Goal: Task Accomplishment & Management: Manage account settings

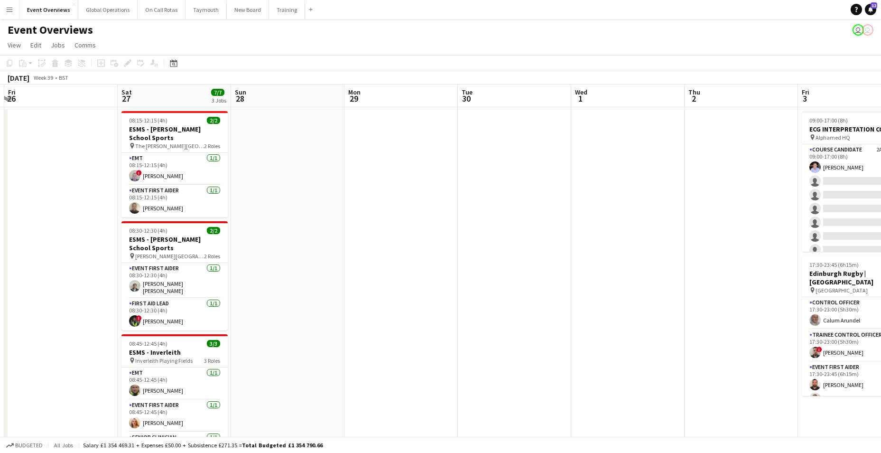
scroll to position [0, 205]
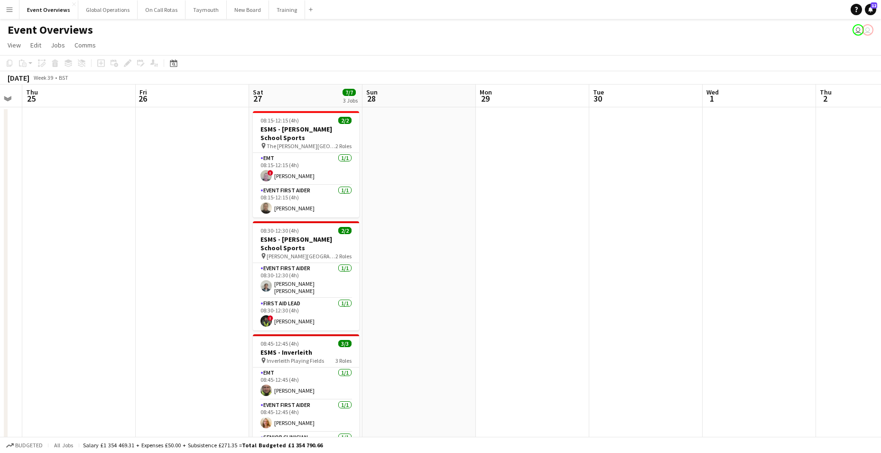
drag, startPoint x: 237, startPoint y: 264, endPoint x: 450, endPoint y: 268, distance: 212.7
click at [450, 268] on app-calendar-viewport "Tue 23 11/11 1 Job Wed 24 Thu 25 Fri 26 Sat 27 7/7 3 Jobs Sun 28 Mon 29 Tue 30 …" at bounding box center [440, 338] width 881 height 509
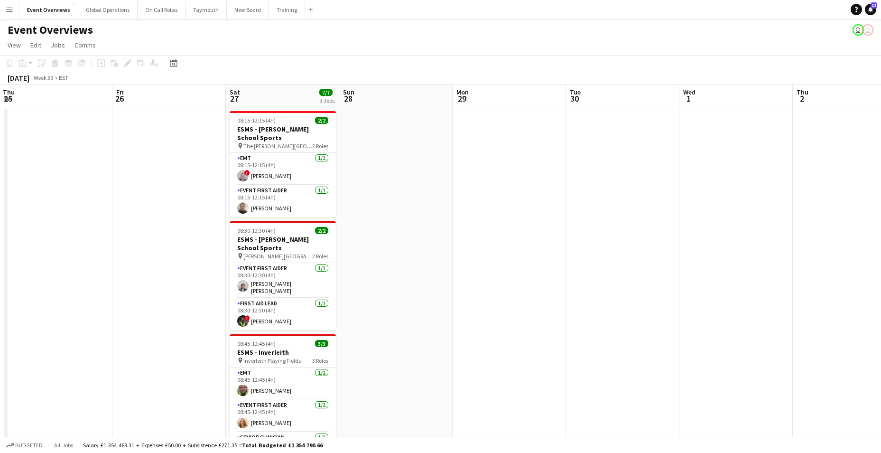
click at [459, 244] on app-calendar-viewport "Tue 23 11/11 1 Job Wed 24 Thu 25 Fri 26 Sat 27 7/7 3 Jobs Sun 28 Mon 29 Tue 30 …" at bounding box center [440, 338] width 881 height 509
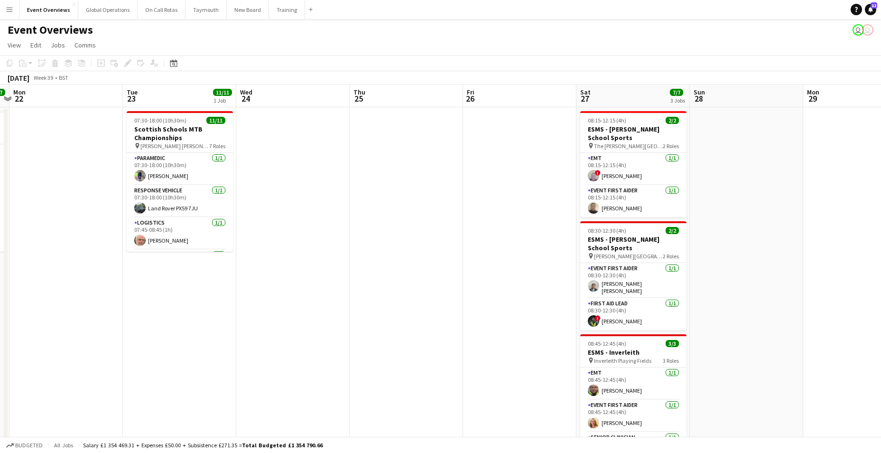
drag, startPoint x: 115, startPoint y: 242, endPoint x: 379, endPoint y: 257, distance: 264.3
click at [460, 253] on app-calendar-viewport "Sat 20 28/28 3 Jobs Sun 21 17/17 1 Job Mon 22 Tue 23 11/11 1 Job Wed 24 Thu 25 …" at bounding box center [440, 338] width 881 height 509
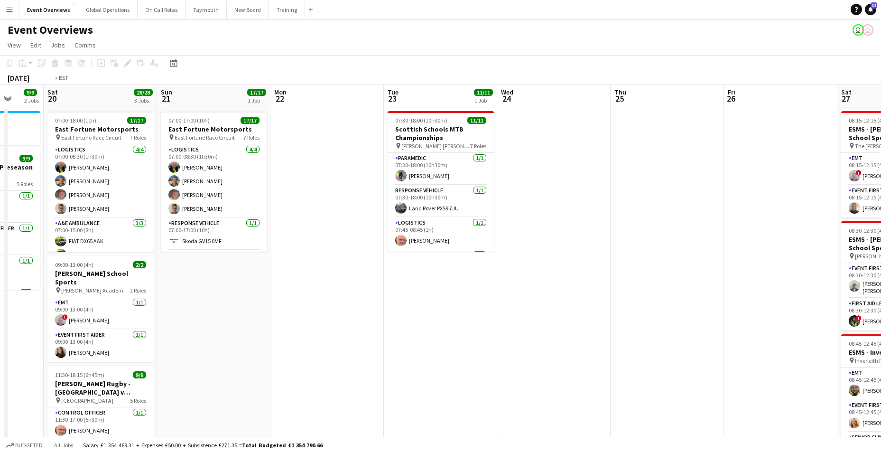
drag, startPoint x: 80, startPoint y: 253, endPoint x: 509, endPoint y: 265, distance: 428.8
click at [509, 265] on app-calendar-viewport "Wed 17 Thu 18 Fri 19 9/9 2 Jobs Sat 20 28/28 3 Jobs Sun 21 17/17 1 Job Mon 22 T…" at bounding box center [440, 338] width 881 height 509
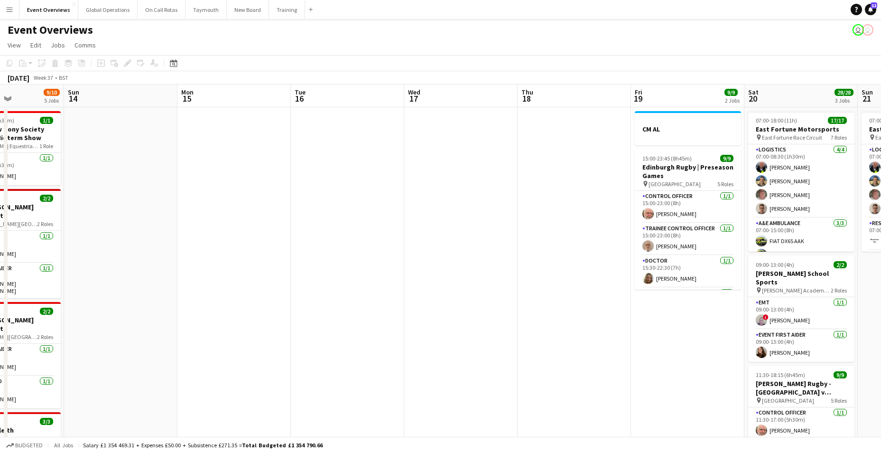
drag, startPoint x: 215, startPoint y: 266, endPoint x: 386, endPoint y: 265, distance: 171.8
click at [470, 267] on app-calendar-viewport "Fri 12 Sat 13 9/10 5 Jobs Sun 14 Mon 15 Tue 16 Wed 17 Thu 18 Fri 19 9/9 2 Jobs …" at bounding box center [440, 378] width 881 height 588
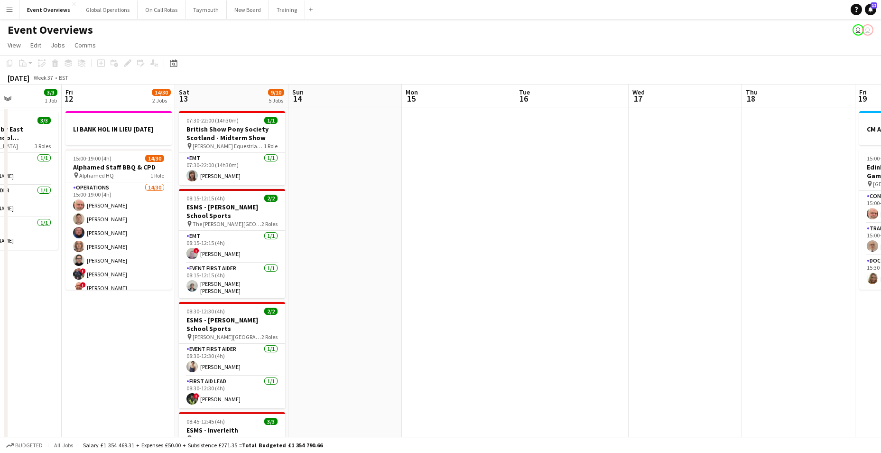
drag, startPoint x: 87, startPoint y: 260, endPoint x: 475, endPoint y: 256, distance: 387.8
click at [475, 256] on app-calendar-viewport "Tue 9 3/3 1 Job Wed 10 2/3 1 Job Thu 11 3/3 1 Job Fri 12 14/30 2 Jobs Sat 13 9/…" at bounding box center [440, 378] width 881 height 588
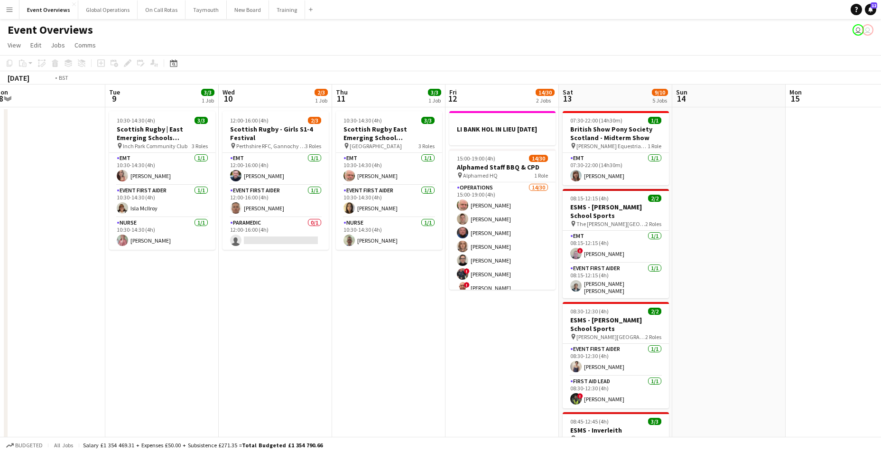
drag, startPoint x: 473, startPoint y: 216, endPoint x: 382, endPoint y: 216, distance: 91.1
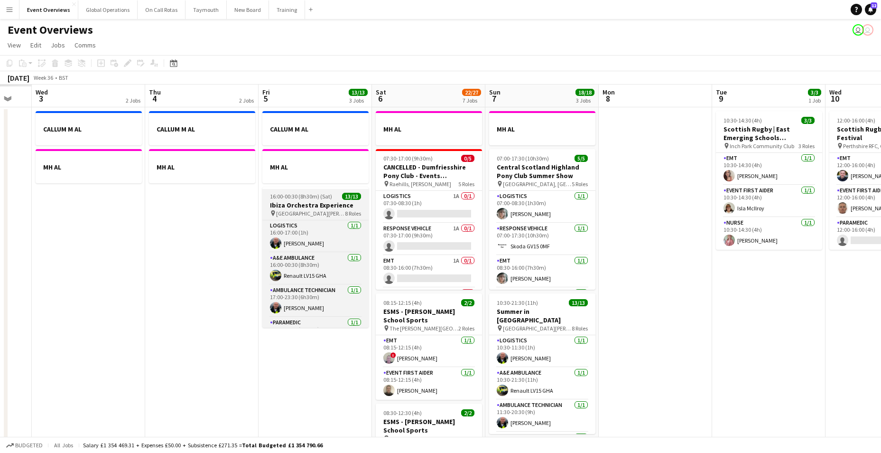
drag, startPoint x: 83, startPoint y: 207, endPoint x: 429, endPoint y: 201, distance: 345.6
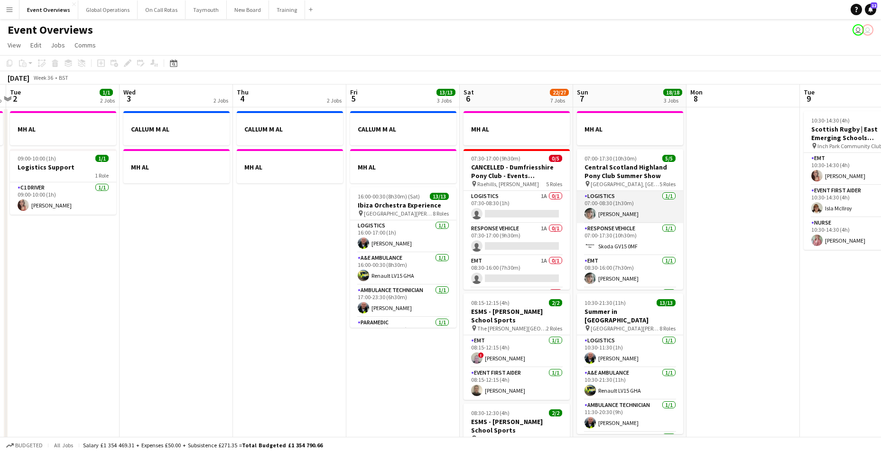
drag, startPoint x: 4, startPoint y: 205, endPoint x: 663, endPoint y: 194, distance: 658.9
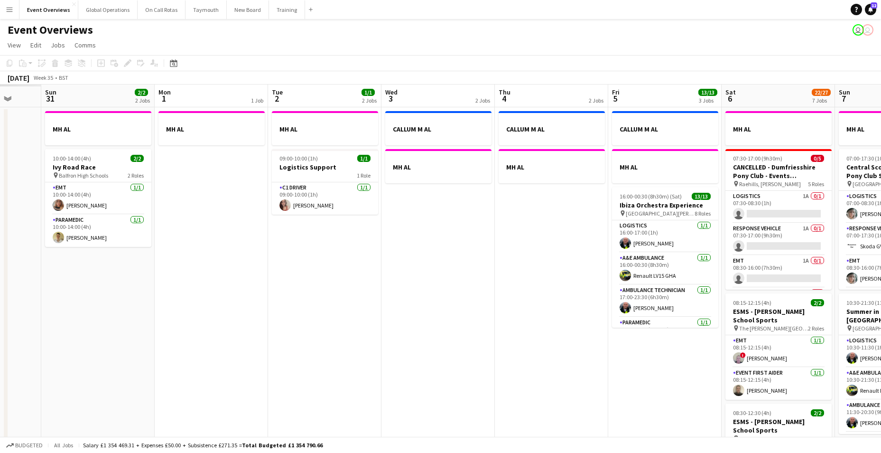
scroll to position [0, 296]
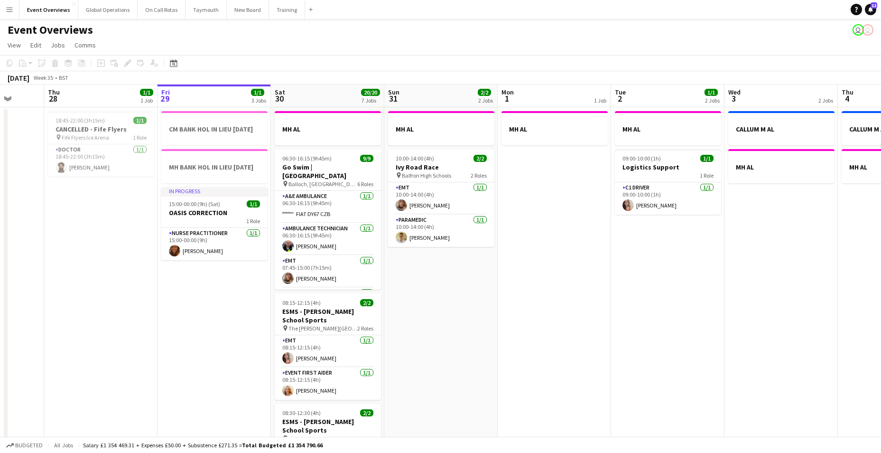
drag, startPoint x: 196, startPoint y: 214, endPoint x: 801, endPoint y: 193, distance: 605.6
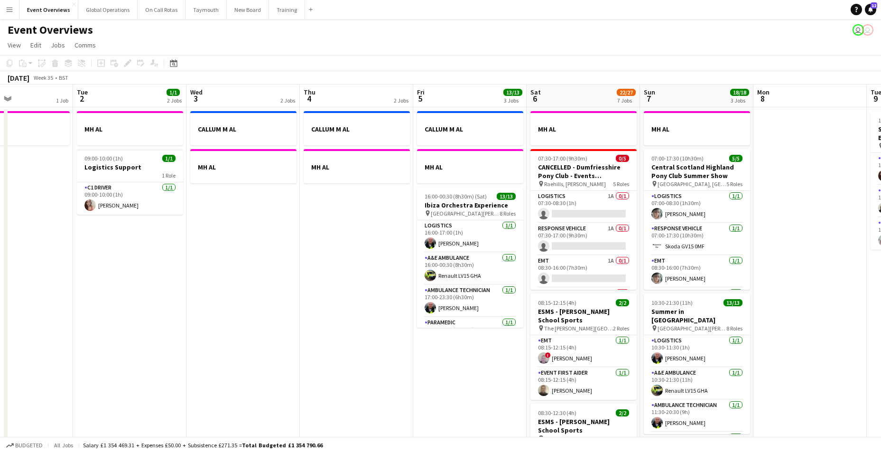
scroll to position [0, 305]
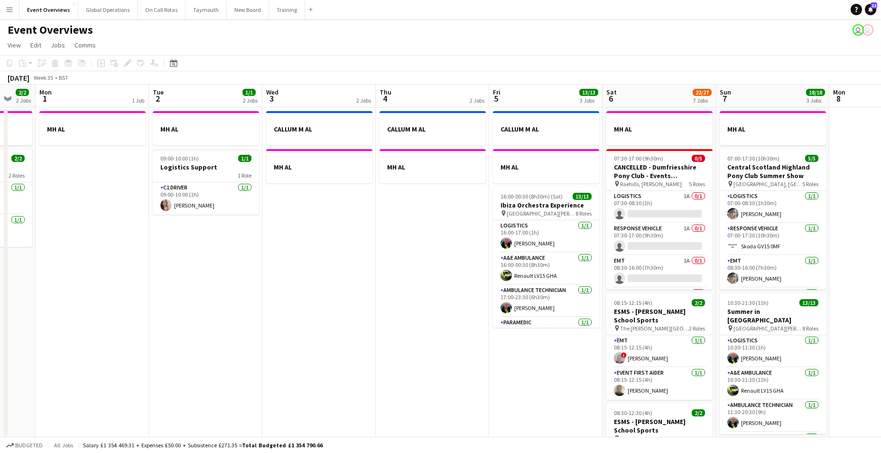
drag, startPoint x: 632, startPoint y: 328, endPoint x: 170, endPoint y: 326, distance: 462.3
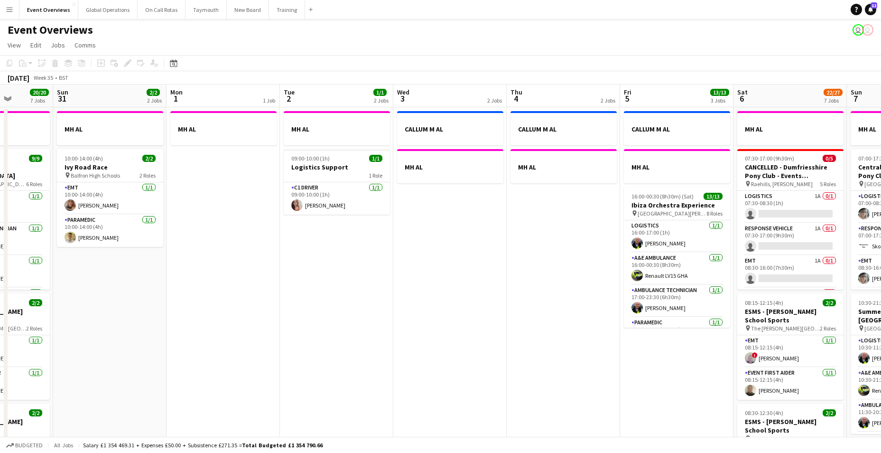
scroll to position [0, 236]
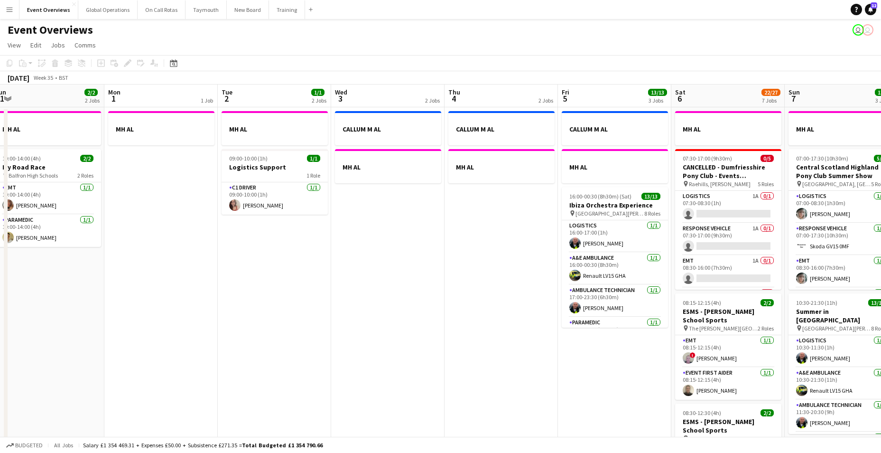
drag, startPoint x: 545, startPoint y: 385, endPoint x: 727, endPoint y: 391, distance: 182.4
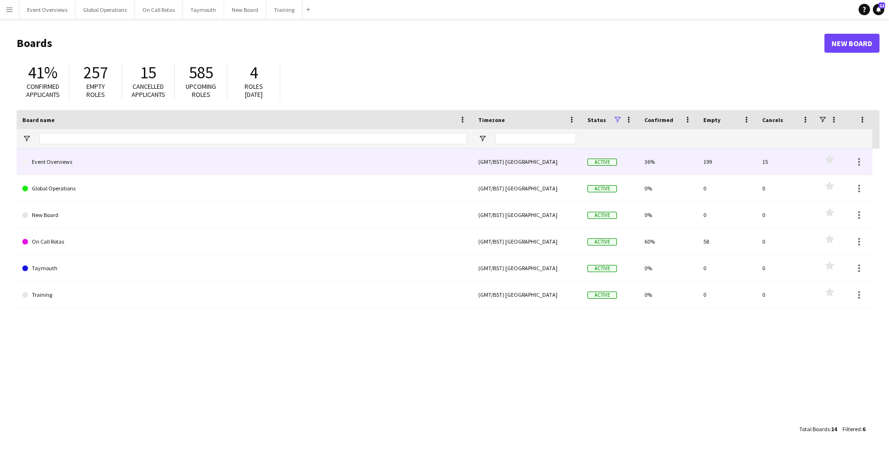
click at [54, 163] on link "Event Overviews" at bounding box center [244, 162] width 444 height 27
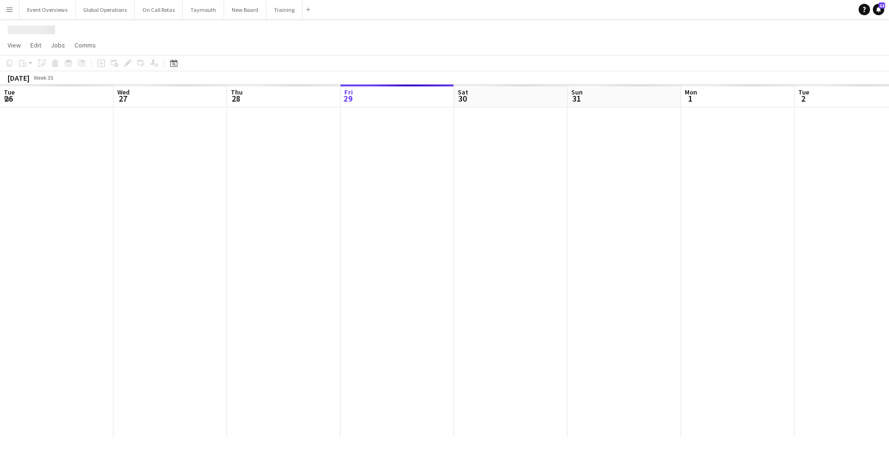
scroll to position [0, 227]
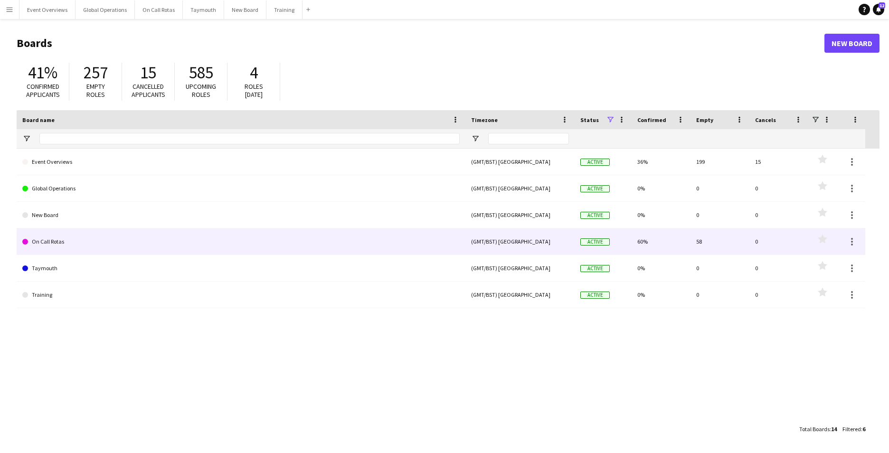
click at [51, 238] on link "On Call Rotas" at bounding box center [240, 241] width 437 height 27
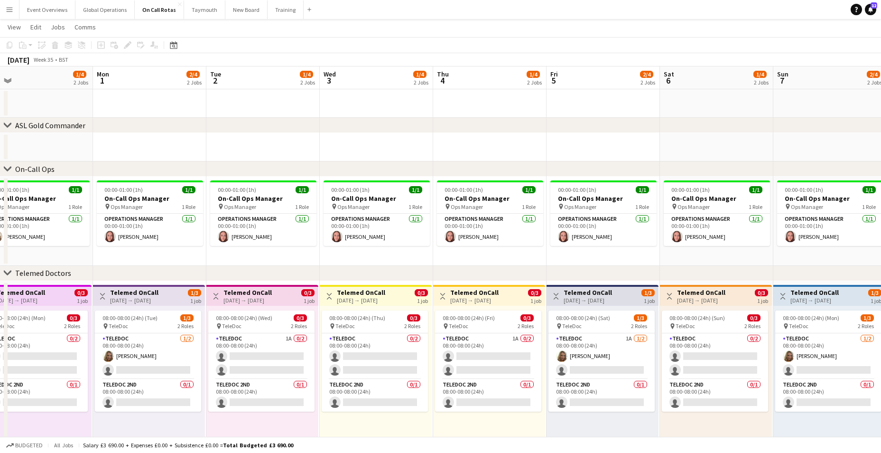
scroll to position [0, 304]
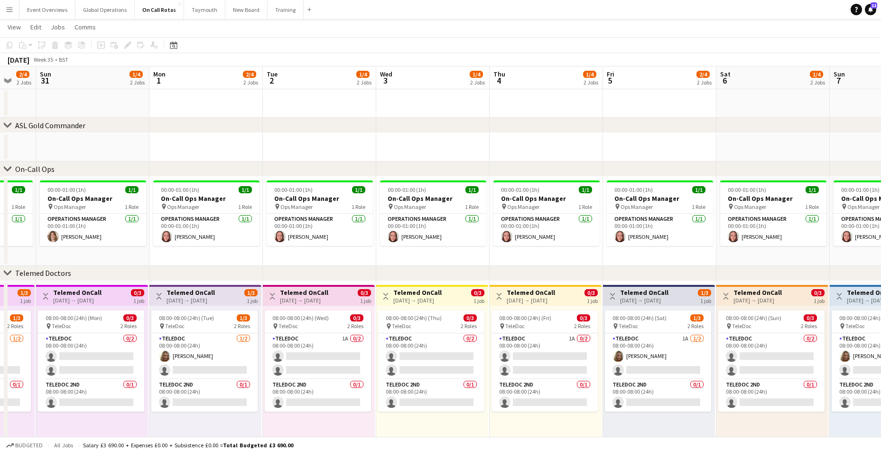
drag, startPoint x: 530, startPoint y: 430, endPoint x: 225, endPoint y: 401, distance: 305.7
click at [225, 401] on app-calendar-viewport "Thu 28 1/4 2 Jobs Fri 29 1/4 2 Jobs Sat 30 2/4 2 Jobs Sun 31 1/4 2 Jobs Mon 1 2…" at bounding box center [440, 260] width 881 height 388
drag, startPoint x: 566, startPoint y: 443, endPoint x: 373, endPoint y: 420, distance: 194.6
click at [373, 420] on app-board "On Call Rotas user View Day view expanded Day view collapsed Month view Date pi…" at bounding box center [440, 236] width 881 height 470
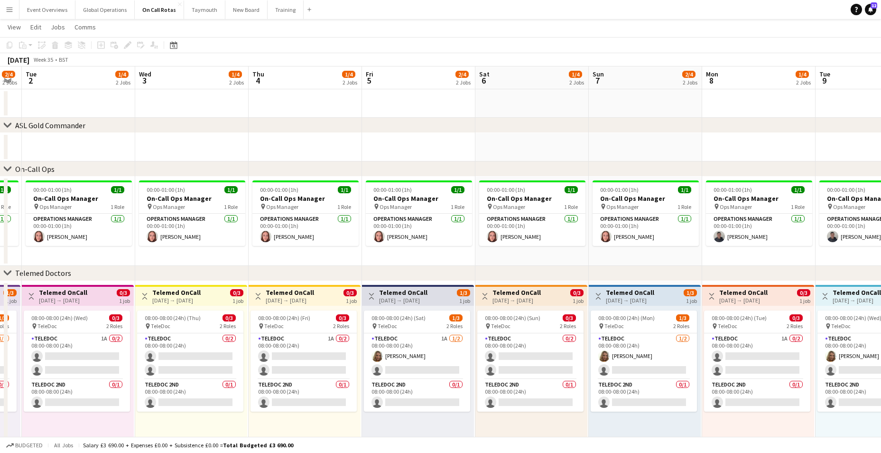
drag, startPoint x: 660, startPoint y: 418, endPoint x: 308, endPoint y: 396, distance: 352.9
click at [308, 396] on app-calendar-viewport "Sat 30 2/4 2 Jobs Sun 31 1/4 2 Jobs Mon 1 2/4 2 Jobs Tue 2 1/4 2 Jobs Wed 3 1/4…" at bounding box center [440, 260] width 881 height 388
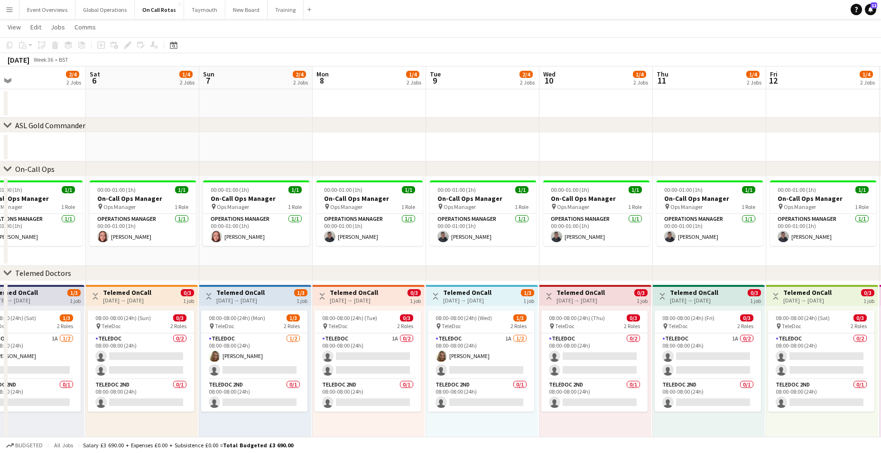
drag, startPoint x: 573, startPoint y: 420, endPoint x: 343, endPoint y: 408, distance: 230.5
click at [343, 408] on app-calendar-viewport "Tue 2 1/4 2 Jobs Wed 3 1/4 2 Jobs Thu 4 1/4 2 Jobs Fri 5 2/4 2 Jobs Sat 6 1/4 2…" at bounding box center [440, 260] width 881 height 388
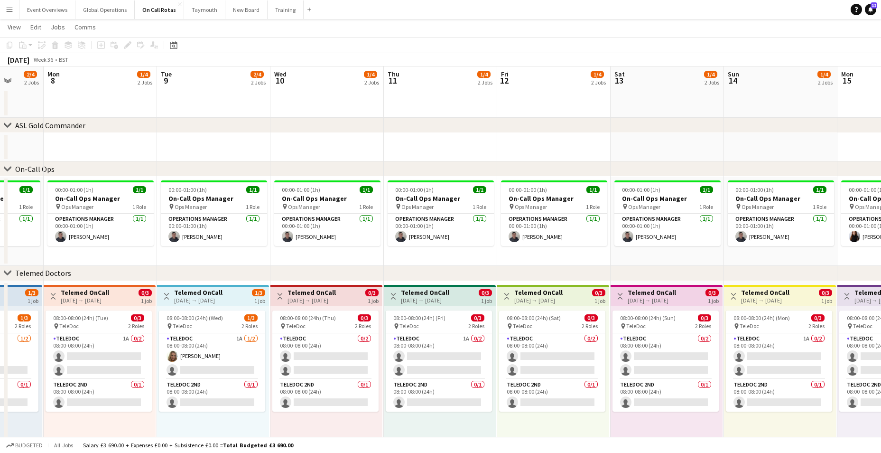
drag, startPoint x: 601, startPoint y: 423, endPoint x: 331, endPoint y: 411, distance: 270.4
click at [332, 412] on app-calendar-viewport "Fri 5 2/4 2 Jobs Sat 6 1/4 2 Jobs Sun 7 2/4 2 Jobs Mon 8 1/4 2 Jobs Tue 9 2/4 2…" at bounding box center [440, 260] width 881 height 388
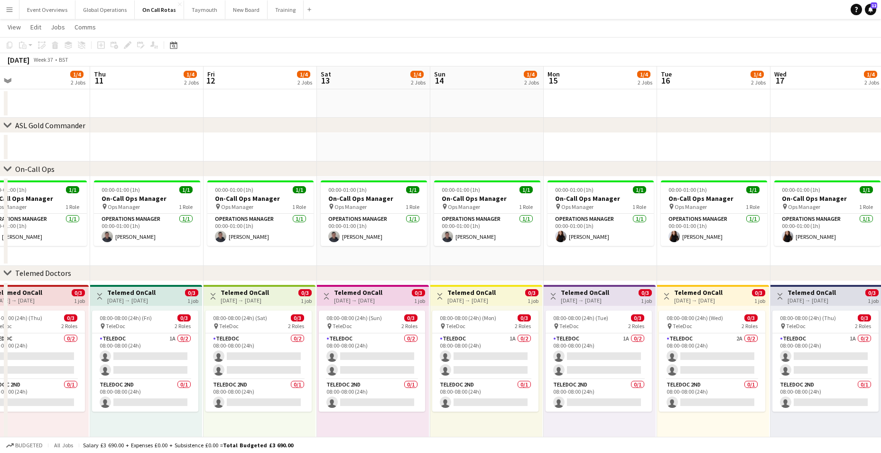
drag, startPoint x: 620, startPoint y: 427, endPoint x: 327, endPoint y: 415, distance: 293.6
click at [327, 415] on app-calendar-viewport "Sun 7 2/4 2 Jobs Mon 8 1/4 2 Jobs Tue 9 2/4 2 Jobs Wed 10 1/4 2 Jobs Thu 11 1/4…" at bounding box center [440, 260] width 881 height 388
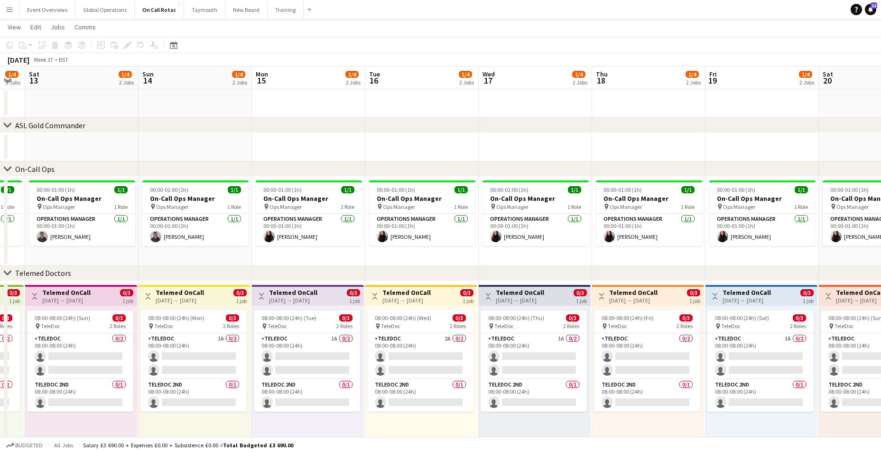
drag, startPoint x: 561, startPoint y: 406, endPoint x: 336, endPoint y: 400, distance: 224.6
click at [336, 400] on app-calendar-viewport "Wed 10 1/4 2 Jobs Thu 11 1/4 2 Jobs Fri 12 1/4 2 Jobs Sat 13 1/4 2 Jobs Sun 14 …" at bounding box center [440, 260] width 881 height 388
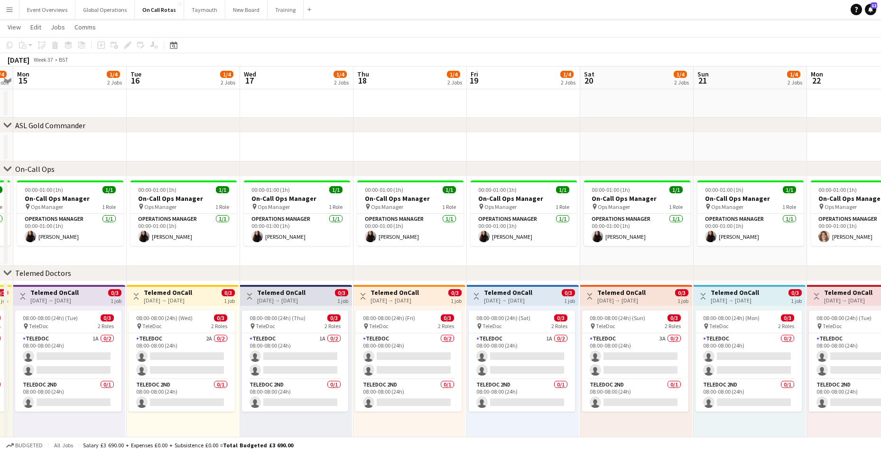
scroll to position [0, 329]
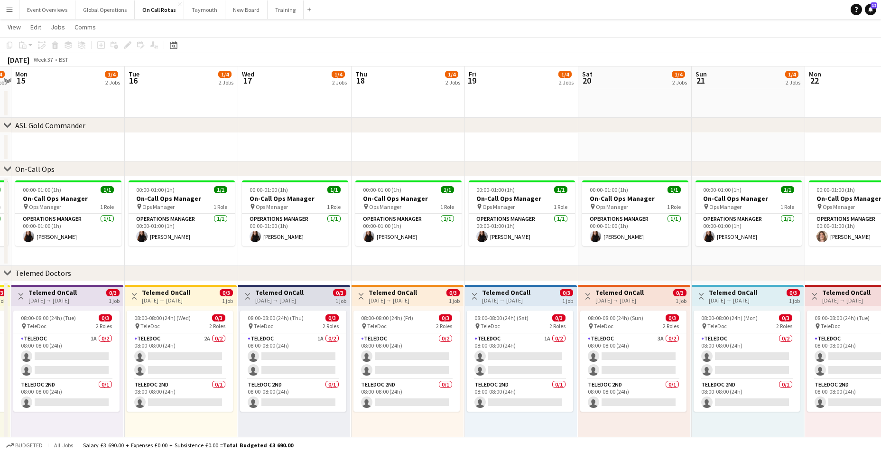
drag, startPoint x: 613, startPoint y: 414, endPoint x: 373, endPoint y: 403, distance: 240.9
click at [373, 403] on app-calendar-viewport "Fri 12 1/4 2 Jobs Sat 13 1/4 2 Jobs Sun 14 1/4 2 Jobs Mon 15 1/4 2 Jobs Tue 16 …" at bounding box center [440, 260] width 881 height 388
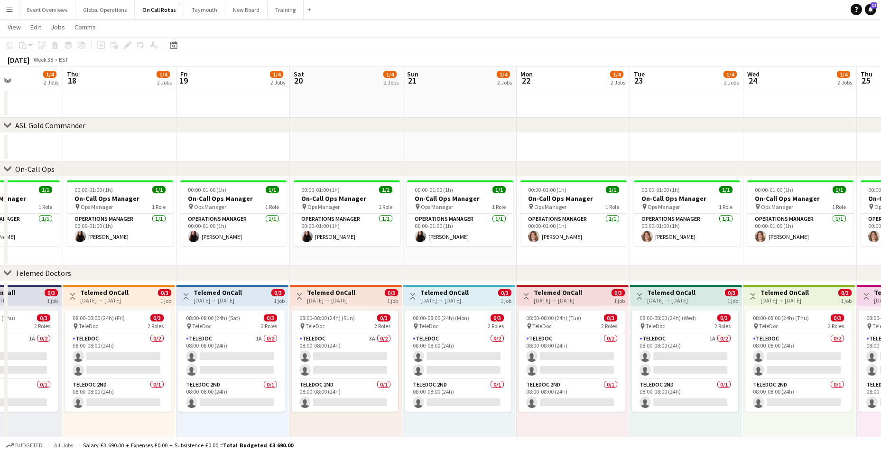
scroll to position [0, 399]
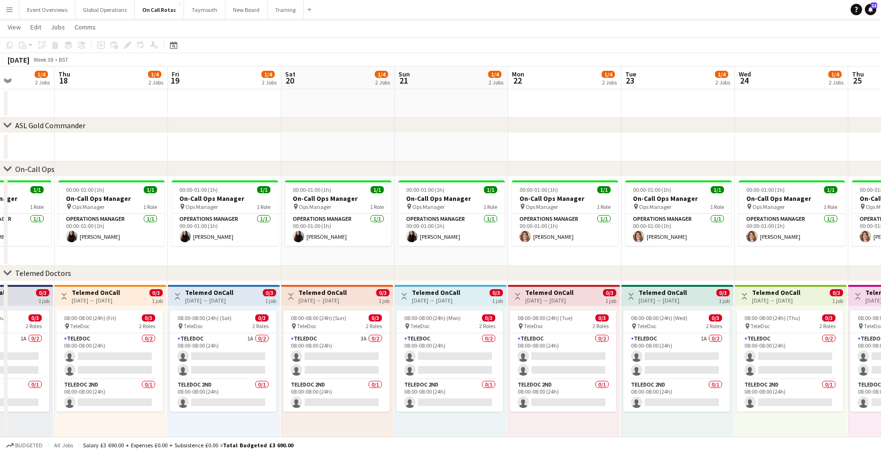
drag, startPoint x: 656, startPoint y: 424, endPoint x: 359, endPoint y: 426, distance: 297.1
click at [359, 426] on app-calendar-viewport "Sun 14 1/4 2 Jobs Mon 15 1/4 2 Jobs Tue 16 1/4 2 Jobs Wed 17 1/4 2 Jobs Thu 18 …" at bounding box center [440, 260] width 881 height 388
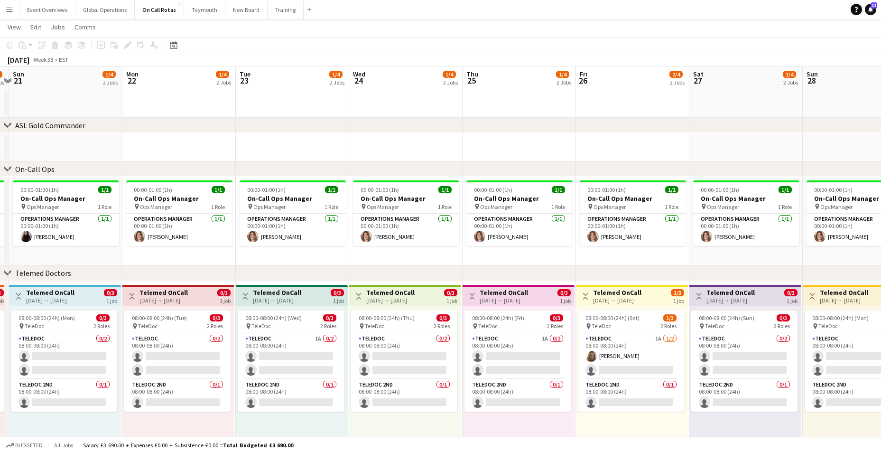
drag, startPoint x: 715, startPoint y: 416, endPoint x: 378, endPoint y: 422, distance: 336.6
click at [378, 422] on app-calendar-viewport "Thu 18 1/4 2 Jobs Fri 19 1/4 2 Jobs Sat 20 1/4 2 Jobs Sun 21 1/4 2 Jobs Mon 22 …" at bounding box center [440, 260] width 881 height 388
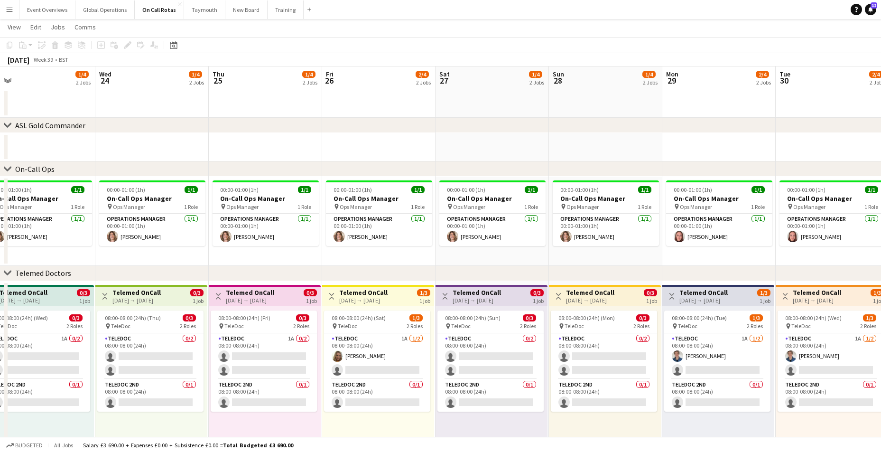
scroll to position [0, 384]
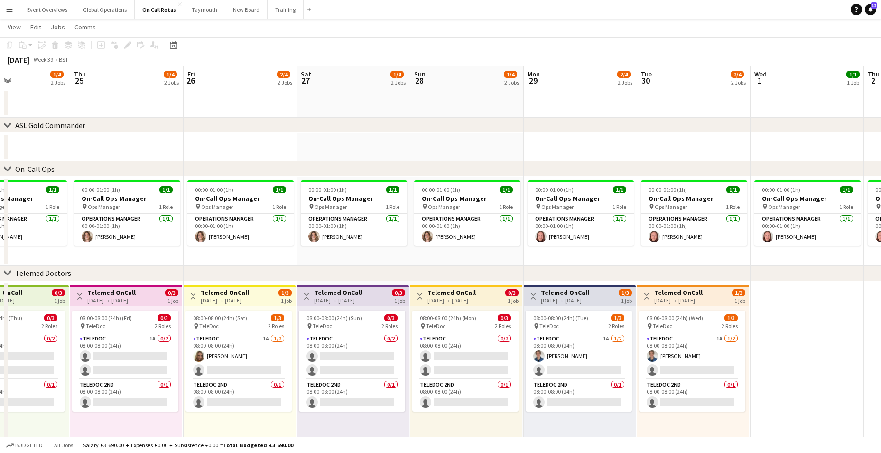
drag, startPoint x: 706, startPoint y: 415, endPoint x: 314, endPoint y: 420, distance: 392.6
click at [314, 420] on app-calendar-viewport "Sun 21 1/4 2 Jobs Mon 22 1/4 2 Jobs Tue 23 1/4 2 Jobs Wed 24 1/4 2 Jobs Thu 25 …" at bounding box center [440, 260] width 881 height 388
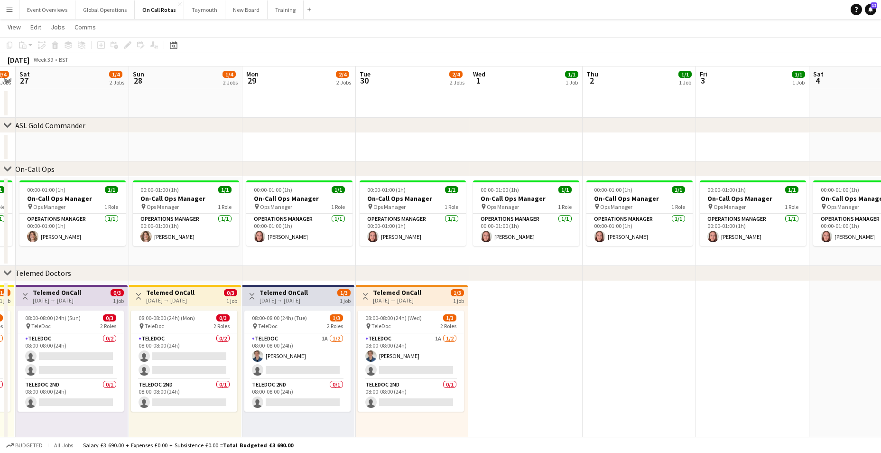
scroll to position [0, 336]
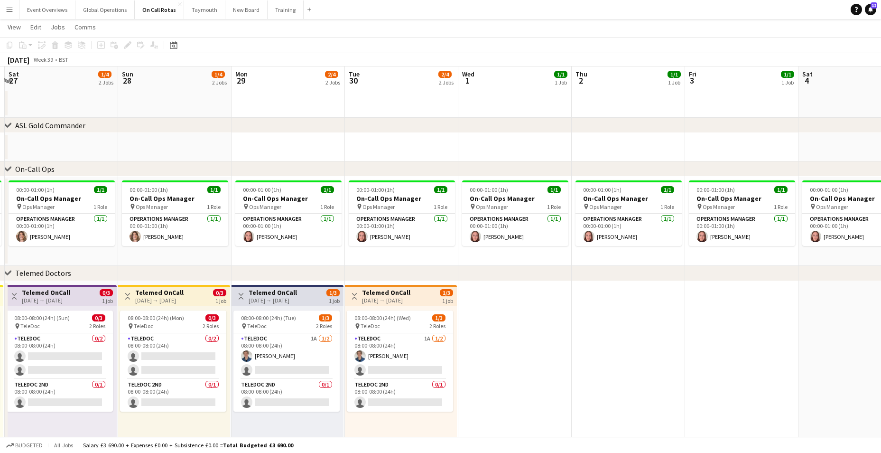
drag, startPoint x: 706, startPoint y: 417, endPoint x: 414, endPoint y: 414, distance: 292.4
click at [414, 414] on app-calendar-viewport "Wed 24 1/4 2 Jobs Thu 25 1/4 2 Jobs Fri 26 2/4 2 Jobs Sat 27 1/4 2 Jobs Sun 28 …" at bounding box center [440, 260] width 881 height 388
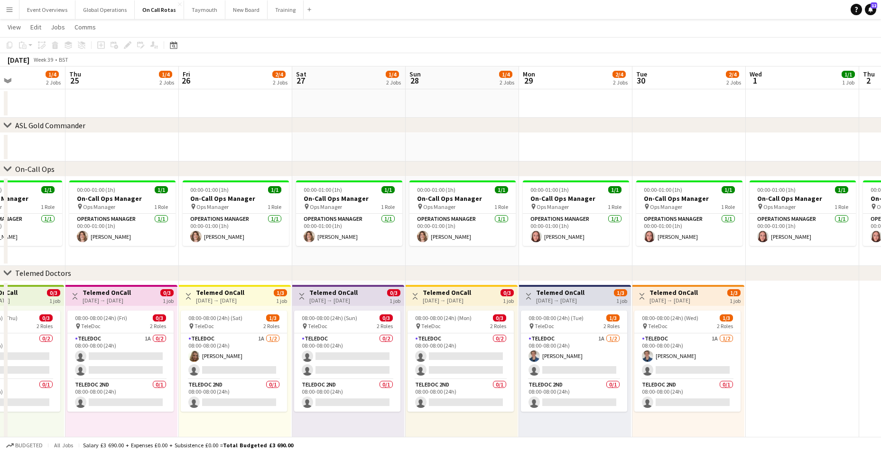
drag, startPoint x: 294, startPoint y: 410, endPoint x: 582, endPoint y: 422, distance: 288.4
click at [582, 422] on app-calendar-viewport "Mon 22 1/4 2 Jobs Tue 23 1/4 2 Jobs Wed 24 1/4 2 Jobs Thu 25 1/4 2 Jobs Fri 26 …" at bounding box center [440, 260] width 881 height 388
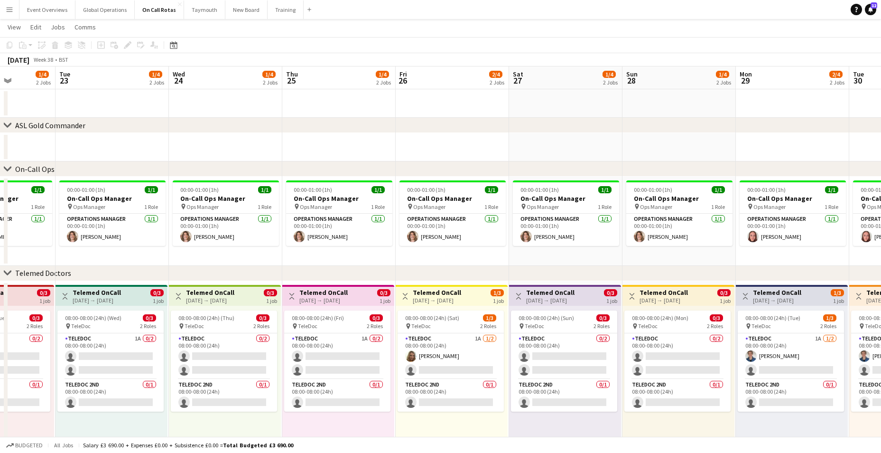
drag, startPoint x: 292, startPoint y: 414, endPoint x: 576, endPoint y: 415, distance: 283.4
click at [576, 415] on app-calendar-viewport "Sat 20 1/4 2 Jobs Sun 21 1/4 2 Jobs Mon 22 1/4 2 Jobs Tue 23 1/4 2 Jobs Wed 24 …" at bounding box center [440, 260] width 881 height 388
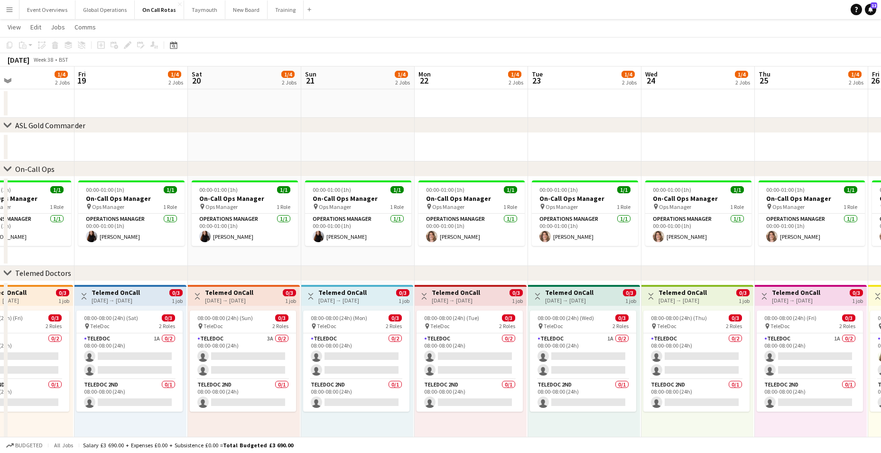
drag, startPoint x: 430, startPoint y: 403, endPoint x: 535, endPoint y: 403, distance: 104.9
click at [535, 403] on app-calendar-viewport "Tue 16 1/4 2 Jobs Wed 17 1/4 2 Jobs Thu 18 1/4 2 Jobs Fri 19 1/4 2 Jobs Sat 20 …" at bounding box center [440, 260] width 881 height 388
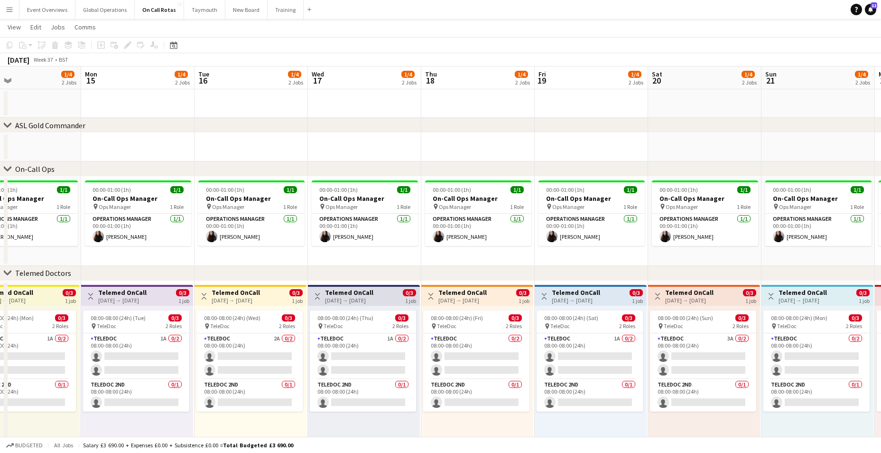
drag, startPoint x: 170, startPoint y: 393, endPoint x: 631, endPoint y: 399, distance: 460.5
click at [631, 399] on app-calendar-viewport "Fri 12 1/4 2 Jobs Sat 13 1/4 2 Jobs Sun 14 1/4 2 Jobs Mon 15 1/4 2 Jobs Tue 16 …" at bounding box center [440, 260] width 881 height 388
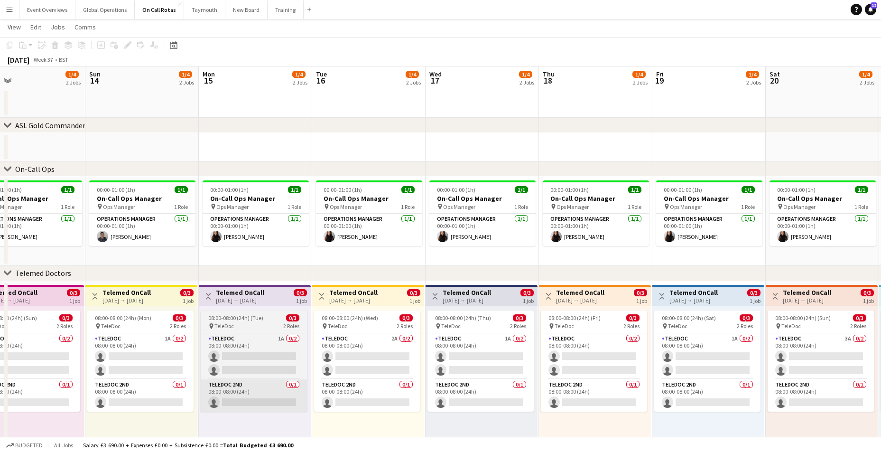
drag, startPoint x: 206, startPoint y: 373, endPoint x: 634, endPoint y: 391, distance: 429.0
click at [644, 392] on app-calendar-viewport "Thu 11 1/4 2 Jobs Fri 12 1/4 2 Jobs Sat 13 1/4 2 Jobs Sun 14 1/4 2 Jobs Mon 15 …" at bounding box center [440, 260] width 881 height 388
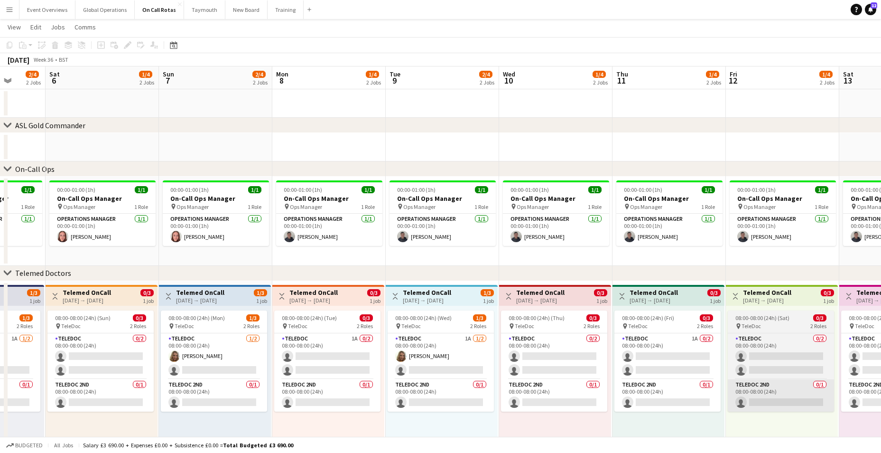
drag, startPoint x: 216, startPoint y: 375, endPoint x: 688, endPoint y: 396, distance: 472.8
click at [692, 396] on app-calendar-viewport "Thu 4 1/4 2 Jobs Fri 5 2/4 2 Jobs Sat 6 1/4 2 Jobs Sun 7 2/4 2 Jobs Mon 8 1/4 2…" at bounding box center [440, 260] width 881 height 388
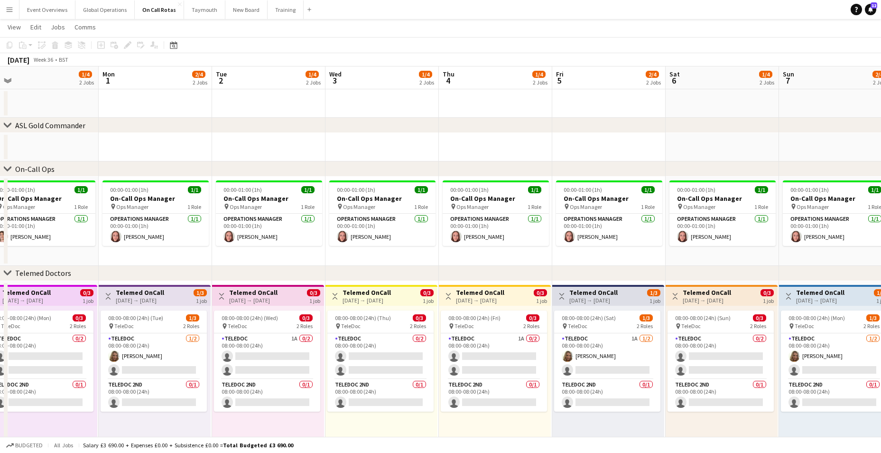
scroll to position [0, 274]
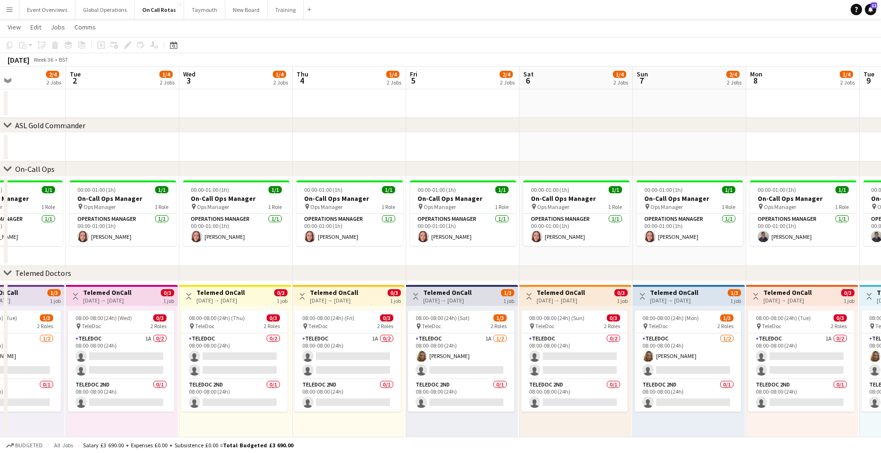
drag, startPoint x: 235, startPoint y: 375, endPoint x: 761, endPoint y: 393, distance: 526.2
click at [761, 393] on app-calendar-viewport "Sat 30 2/4 2 Jobs Sun 31 1/4 2 Jobs Mon 1 2/4 2 Jobs Tue 2 1/4 2 Jobs Wed 3 1/4…" at bounding box center [440, 260] width 881 height 388
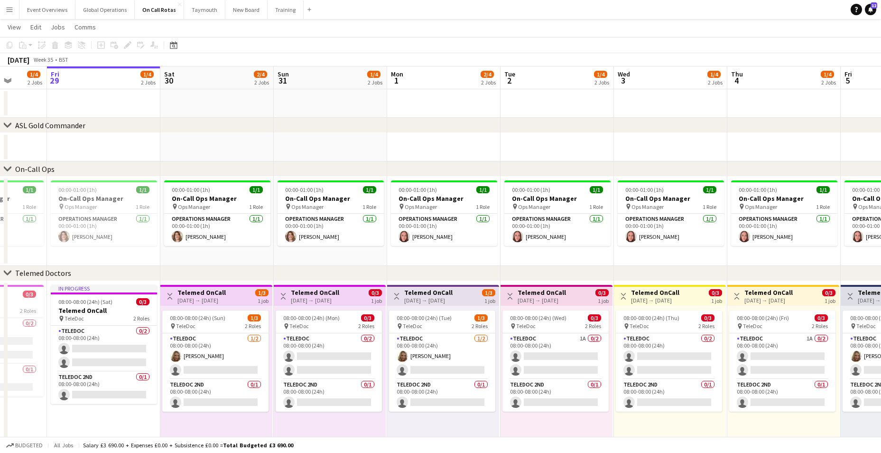
scroll to position [0, 285]
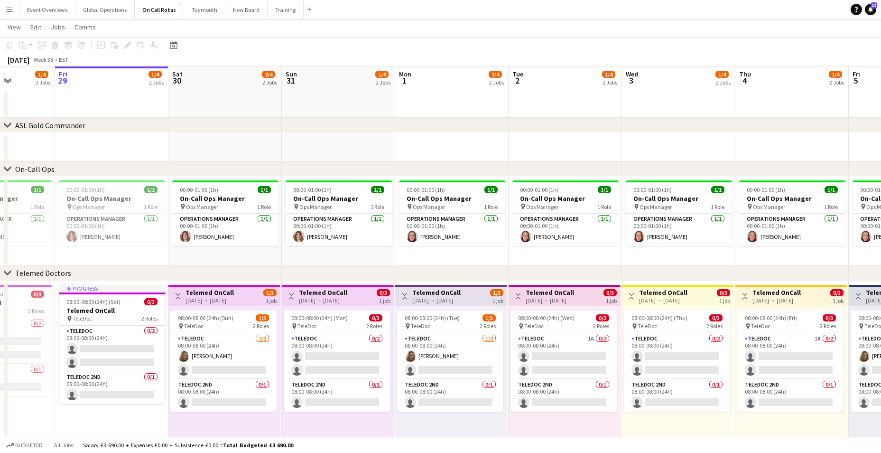
drag, startPoint x: 168, startPoint y: 373, endPoint x: 611, endPoint y: 400, distance: 443.7
click at [611, 400] on app-calendar-viewport "Tue 26 2/4 2 Jobs Wed 27 2/4 2 Jobs Thu 28 1/4 2 Jobs Fri 29 1/4 2 Jobs Sat 30 …" at bounding box center [440, 260] width 881 height 388
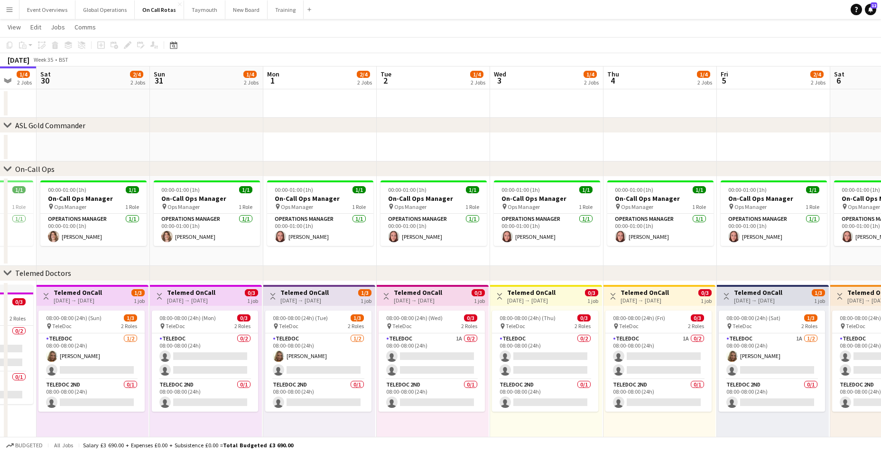
scroll to position [0, 325]
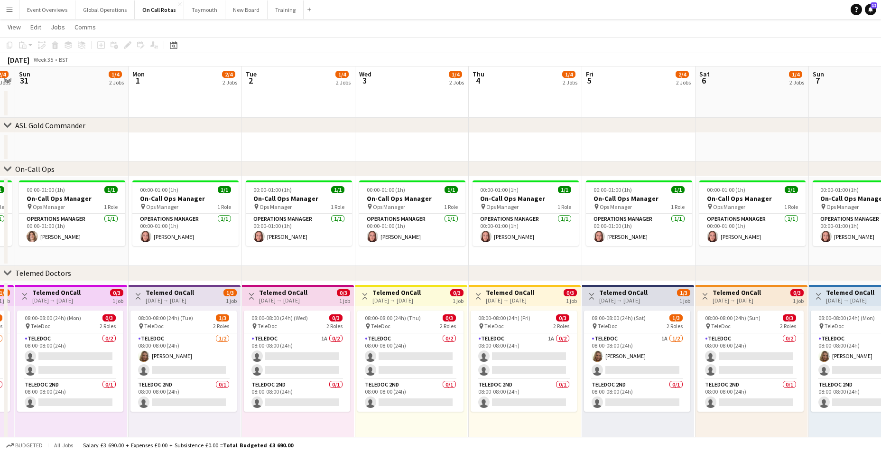
drag, startPoint x: 356, startPoint y: 419, endPoint x: 89, endPoint y: 406, distance: 267.1
click at [89, 406] on app-calendar-viewport "Thu 28 1/4 2 Jobs Fri 29 1/4 2 Jobs Sat 30 2/4 2 Jobs Sun 31 1/4 2 Jobs Mon 1 2…" at bounding box center [440, 260] width 881 height 388
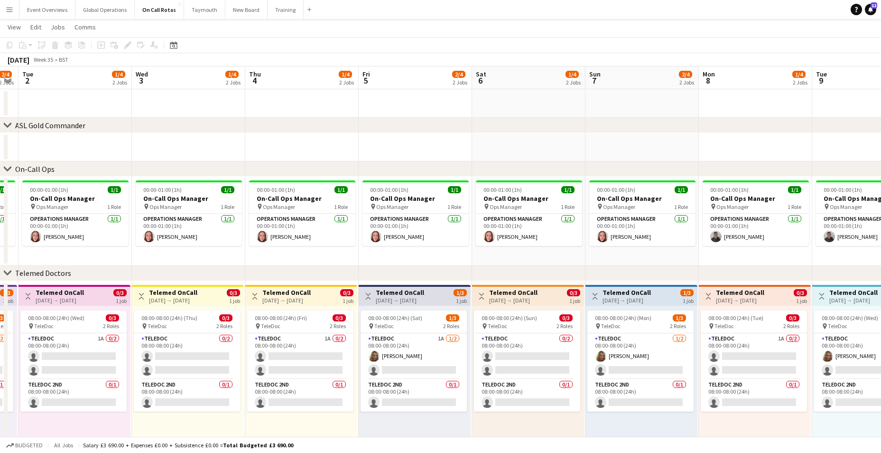
drag, startPoint x: 421, startPoint y: 425, endPoint x: 197, endPoint y: 417, distance: 224.2
click at [197, 417] on app-calendar-viewport "Sat 30 2/4 2 Jobs Sun 31 1/4 2 Jobs Mon 1 2/4 2 Jobs Tue 2 1/4 2 Jobs Wed 3 1/4…" at bounding box center [440, 260] width 881 height 388
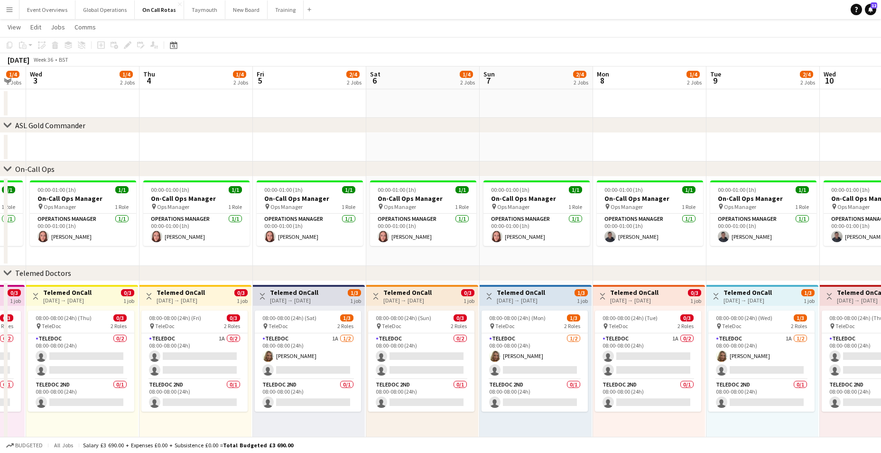
scroll to position [0, 319]
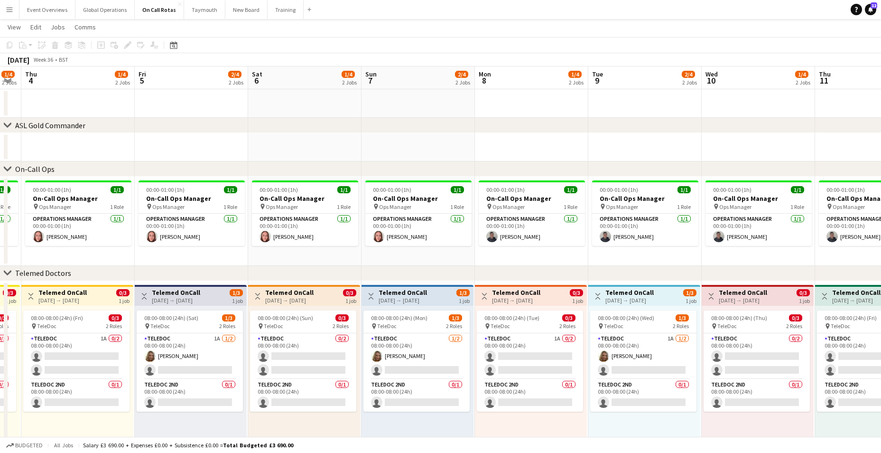
drag, startPoint x: 396, startPoint y: 422, endPoint x: 172, endPoint y: 411, distance: 223.9
click at [172, 411] on app-calendar-viewport "Mon 1 2/4 2 Jobs Tue 2 1/4 2 Jobs Wed 3 1/4 2 Jobs Thu 4 1/4 2 Jobs Fri 5 2/4 2…" at bounding box center [440, 260] width 881 height 388
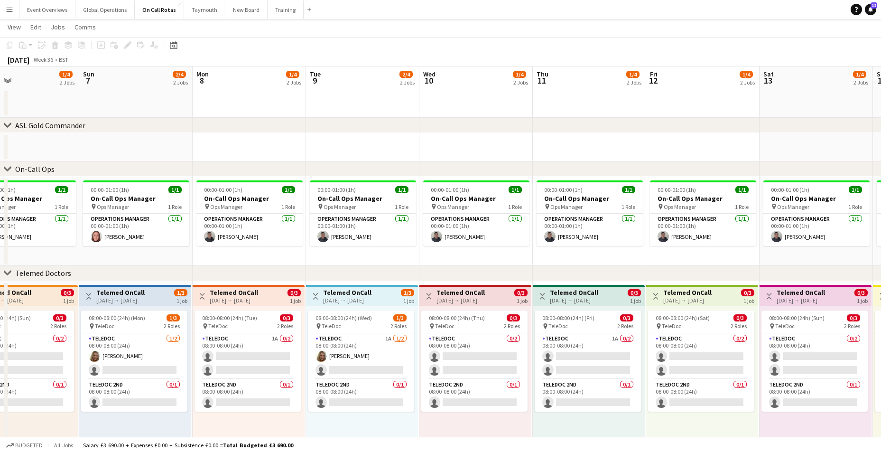
drag, startPoint x: 403, startPoint y: 417, endPoint x: 121, endPoint y: 391, distance: 283.6
click at [120, 391] on app-calendar-viewport "Wed 3 1/4 2 Jobs Thu 4 1/4 2 Jobs Fri 5 2/4 2 Jobs Sat 6 1/4 2 Jobs Sun 7 2/4 2…" at bounding box center [440, 260] width 881 height 388
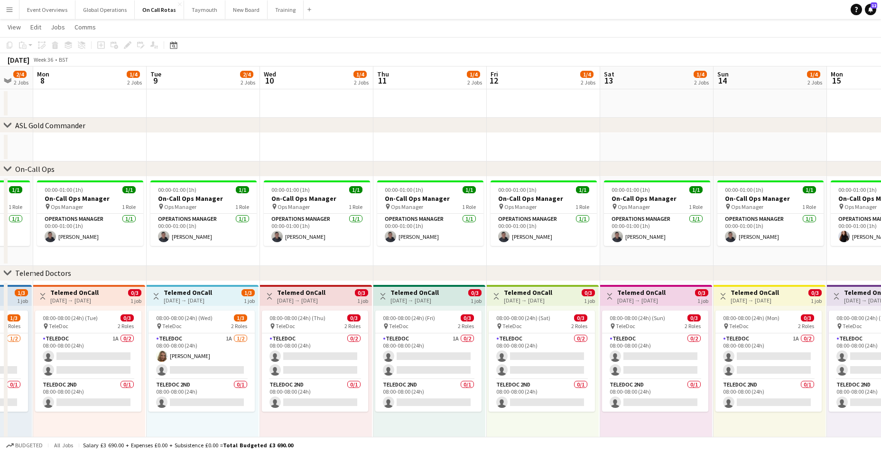
scroll to position [0, 319]
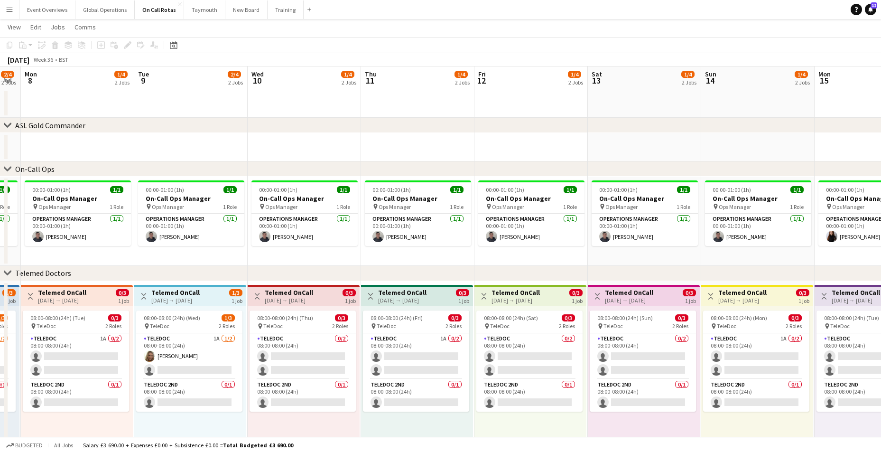
drag, startPoint x: 361, startPoint y: 412, endPoint x: 189, endPoint y: 392, distance: 172.5
click at [189, 392] on app-calendar-viewport "Fri 5 2/4 2 Jobs Sat 6 1/4 2 Jobs Sun 7 2/4 2 Jobs Mon 8 1/4 2 Jobs Tue 9 2/4 2…" at bounding box center [440, 260] width 881 height 388
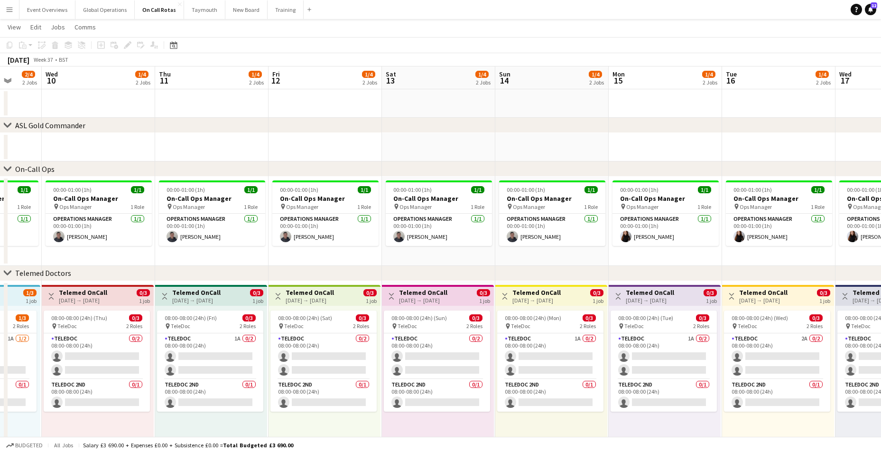
drag, startPoint x: 502, startPoint y: 427, endPoint x: 182, endPoint y: 409, distance: 320.4
click at [182, 409] on app-calendar-viewport "Sun 7 2/4 2 Jobs Mon 8 1/4 2 Jobs Tue 9 2/4 2 Jobs Wed 10 1/4 2 Jobs Thu 11 1/4…" at bounding box center [440, 260] width 881 height 388
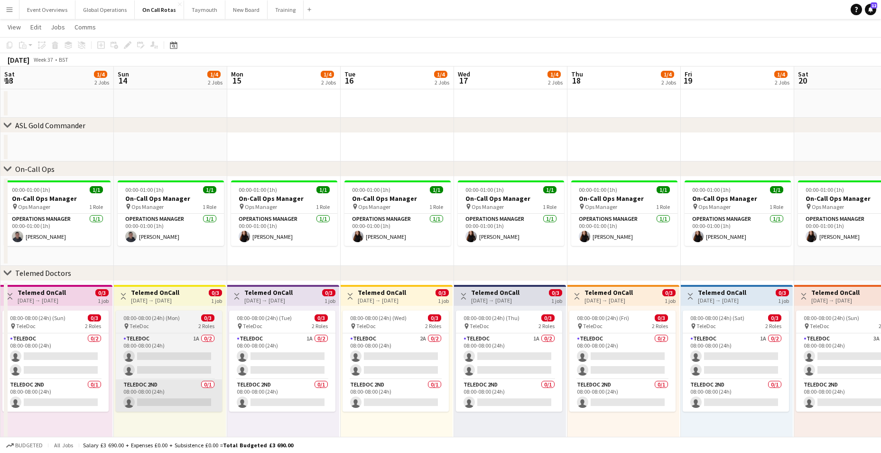
drag, startPoint x: 437, startPoint y: 422, endPoint x: 198, endPoint y: 405, distance: 239.4
click at [180, 405] on app-calendar-viewport "Wed 10 1/4 2 Jobs Thu 11 1/4 2 Jobs Fri 12 1/4 2 Jobs Sat 13 1/4 2 Jobs Sun 14 …" at bounding box center [440, 260] width 881 height 388
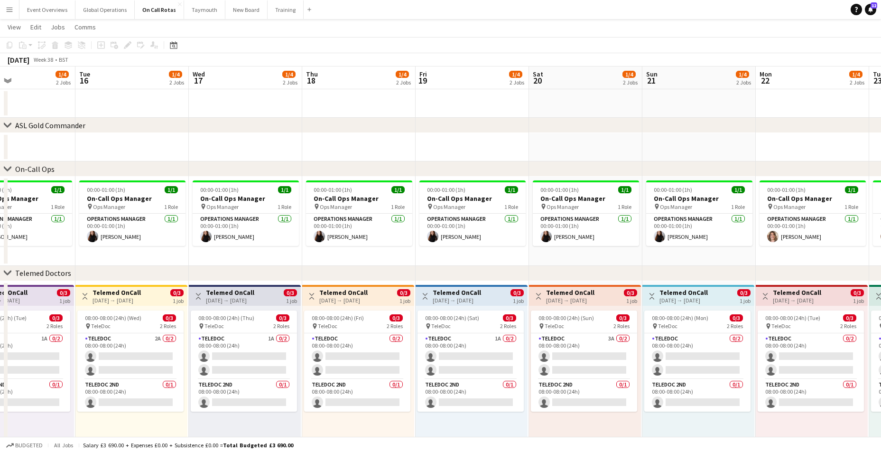
scroll to position [0, 384]
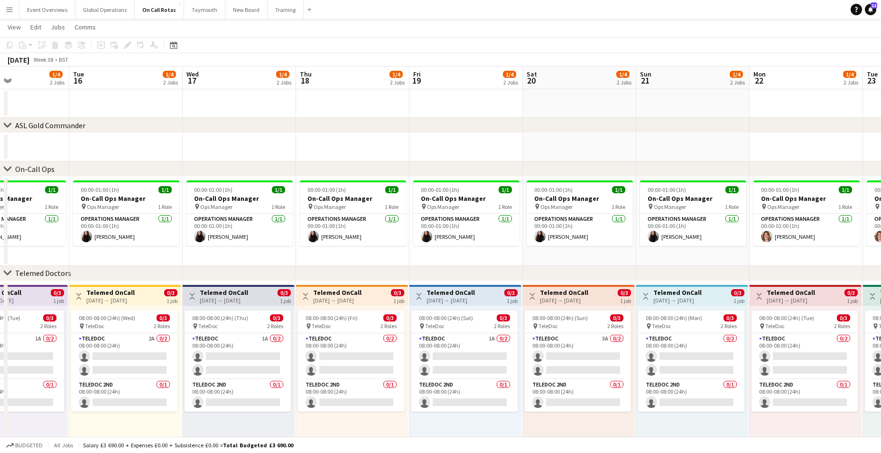
drag, startPoint x: 499, startPoint y: 420, endPoint x: 228, endPoint y: 418, distance: 271.0
click at [228, 418] on app-calendar-viewport "Fri 12 1/4 2 Jobs Sat 13 1/4 2 Jobs Sun 14 1/4 2 Jobs Mon 15 1/4 2 Jobs Tue 16 …" at bounding box center [440, 260] width 881 height 388
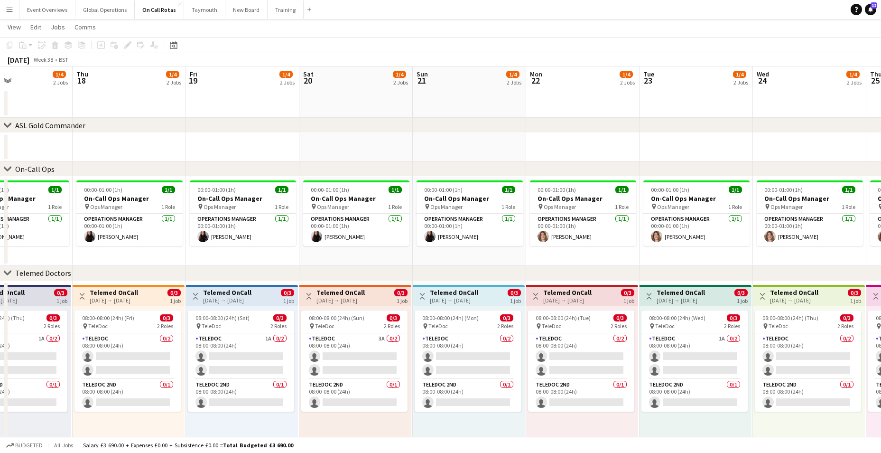
drag, startPoint x: 462, startPoint y: 425, endPoint x: 239, endPoint y: 428, distance: 223.6
click at [239, 428] on app-calendar-viewport "Sun 14 1/4 2 Jobs Mon 15 1/4 2 Jobs Tue 16 1/4 2 Jobs Wed 17 1/4 2 Jobs Thu 18 …" at bounding box center [440, 260] width 881 height 388
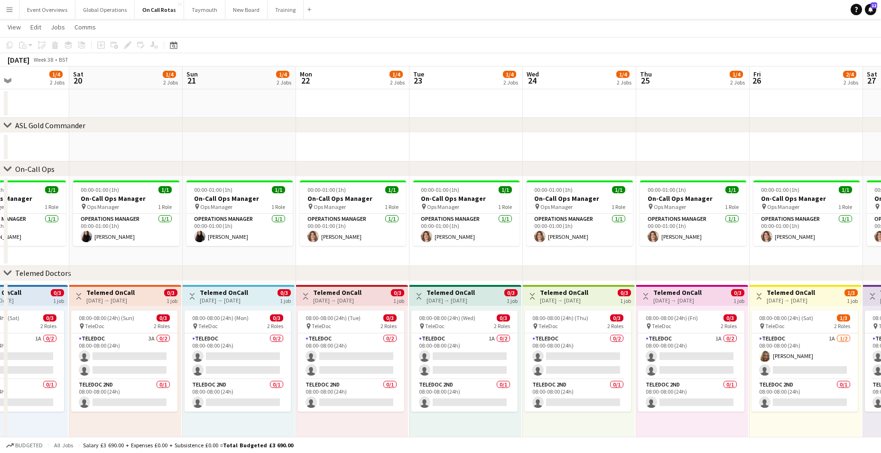
drag, startPoint x: 454, startPoint y: 426, endPoint x: 233, endPoint y: 431, distance: 220.8
click at [233, 431] on app-calendar-viewport "Tue 16 1/4 2 Jobs Wed 17 1/4 2 Jobs Thu 18 1/4 2 Jobs Fri 19 1/4 2 Jobs Sat 20 …" at bounding box center [440, 260] width 881 height 388
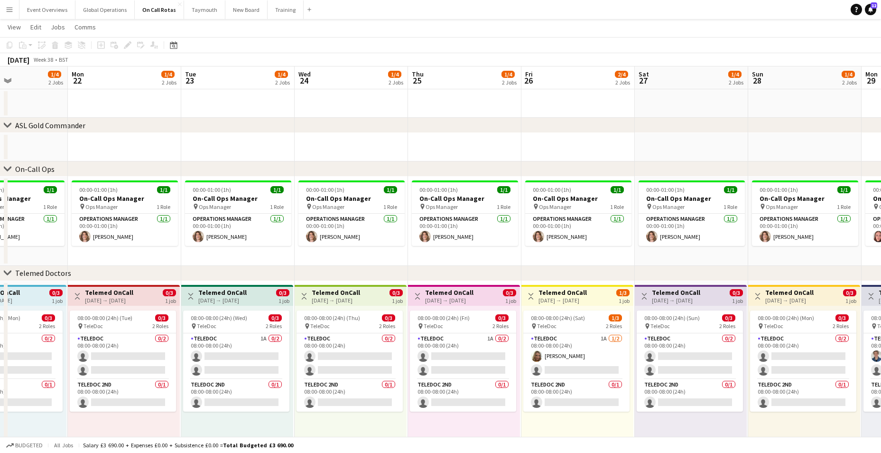
drag, startPoint x: 453, startPoint y: 429, endPoint x: 233, endPoint y: 426, distance: 219.8
click at [224, 425] on app-calendar-viewport "Thu 18 1/4 2 Jobs Fri 19 1/4 2 Jobs Sat 20 1/4 2 Jobs Sun 21 1/4 2 Jobs Mon 22 …" at bounding box center [440, 260] width 881 height 388
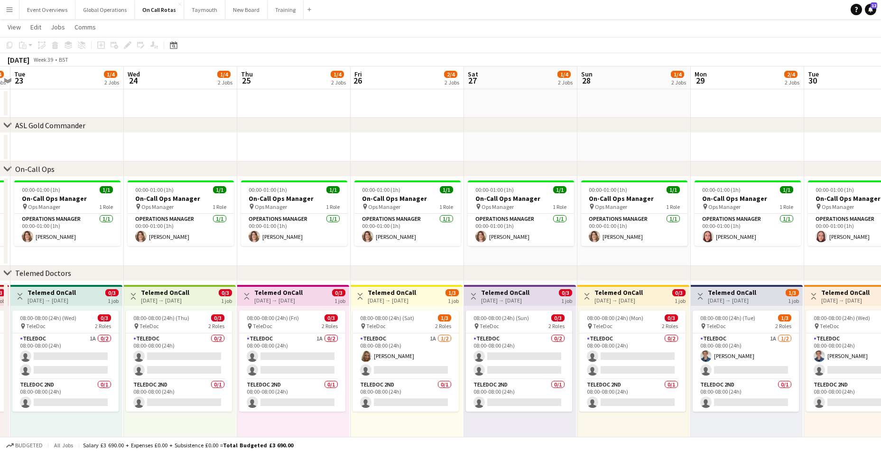
drag, startPoint x: 401, startPoint y: 427, endPoint x: 365, endPoint y: 421, distance: 36.5
click at [230, 426] on app-calendar-viewport "Sat 20 1/4 2 Jobs Sun 21 1/4 2 Jobs Mon 22 1/4 2 Jobs Tue 23 1/4 2 Jobs Wed 24 …" at bounding box center [440, 260] width 881 height 388
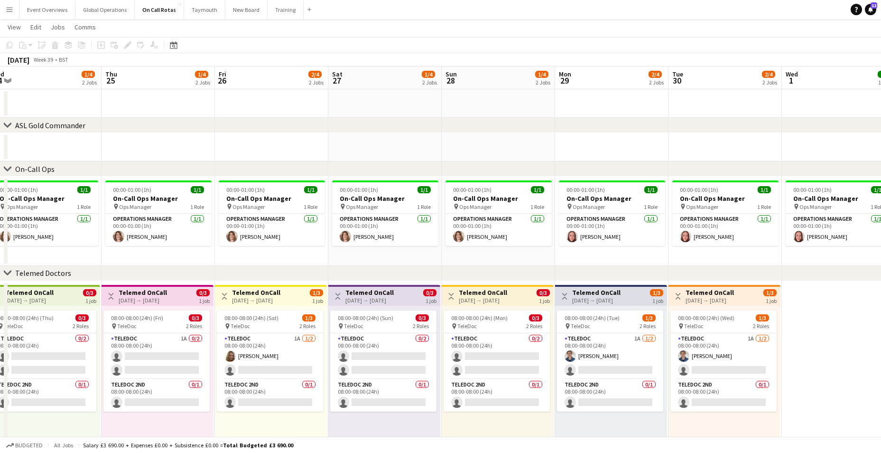
scroll to position [0, 357]
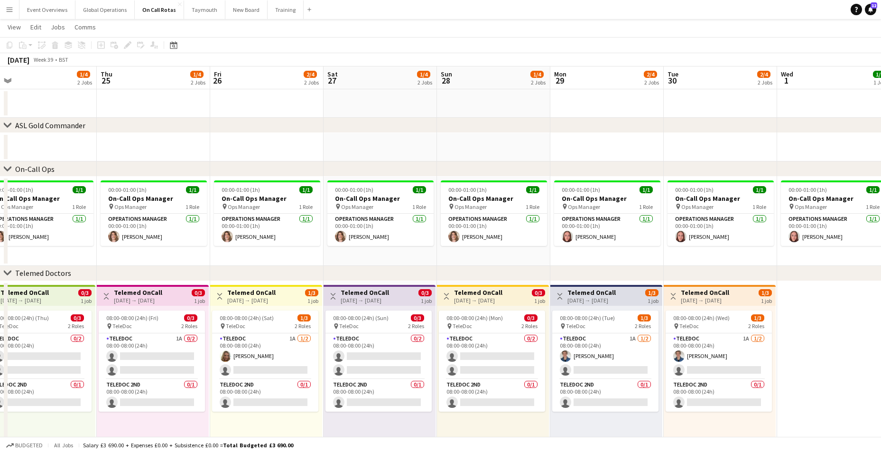
drag, startPoint x: 406, startPoint y: 423, endPoint x: 266, endPoint y: 416, distance: 140.2
click at [266, 416] on app-calendar-viewport "Sun 21 1/4 2 Jobs Mon 22 1/4 2 Jobs Tue 23 1/4 2 Jobs Wed 24 1/4 2 Jobs Thu 25 …" at bounding box center [440, 260] width 881 height 388
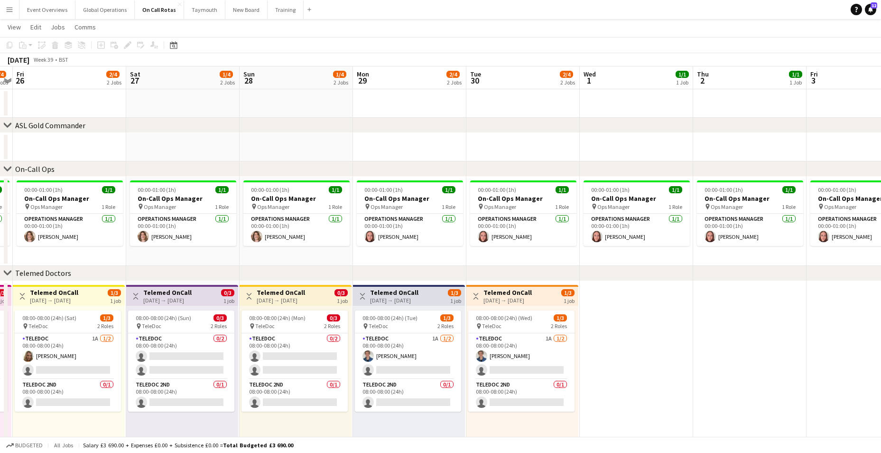
drag, startPoint x: 502, startPoint y: 428, endPoint x: 319, endPoint y: 422, distance: 182.8
click at [304, 423] on app-calendar-viewport "Tue 23 1/4 2 Jobs Wed 24 1/4 2 Jobs Thu 25 1/4 2 Jobs Fri 26 2/4 2 Jobs Sat 27 …" at bounding box center [440, 260] width 881 height 388
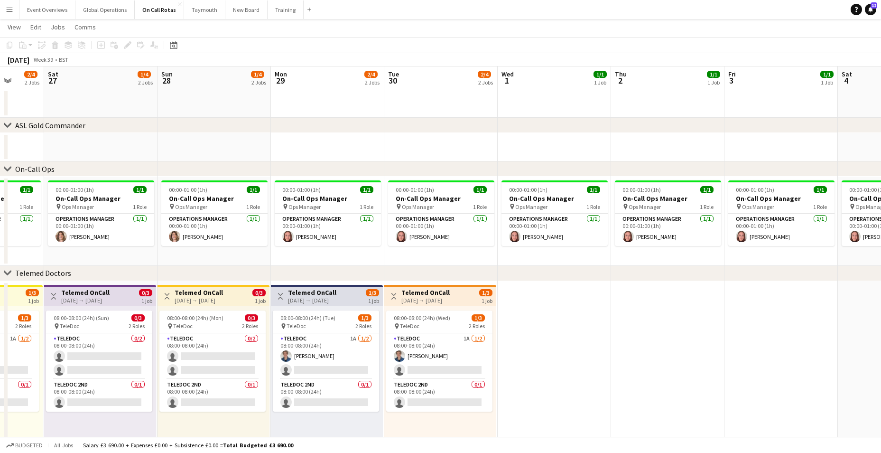
drag, startPoint x: 397, startPoint y: 423, endPoint x: 327, endPoint y: 420, distance: 69.9
click at [316, 421] on app-calendar-viewport "Wed 24 1/4 2 Jobs Thu 25 1/4 2 Jobs Fri 26 2/4 2 Jobs Sat 27 1/4 2 Jobs Sun 28 …" at bounding box center [440, 260] width 881 height 388
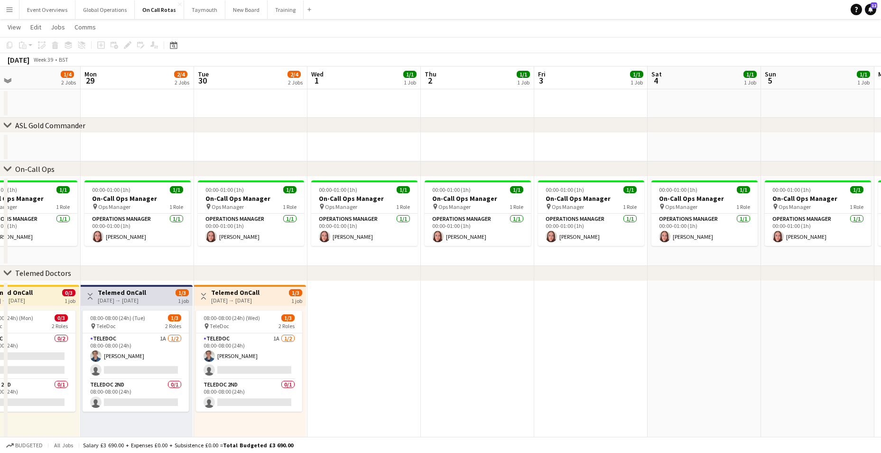
drag, startPoint x: 417, startPoint y: 419, endPoint x: 256, endPoint y: 418, distance: 160.9
click at [256, 418] on app-calendar-viewport "Thu 25 1/4 2 Jobs Fri 26 2/4 2 Jobs Sat 27 1/4 2 Jobs Sun 28 1/4 2 Jobs Mon 29 …" at bounding box center [440, 260] width 881 height 388
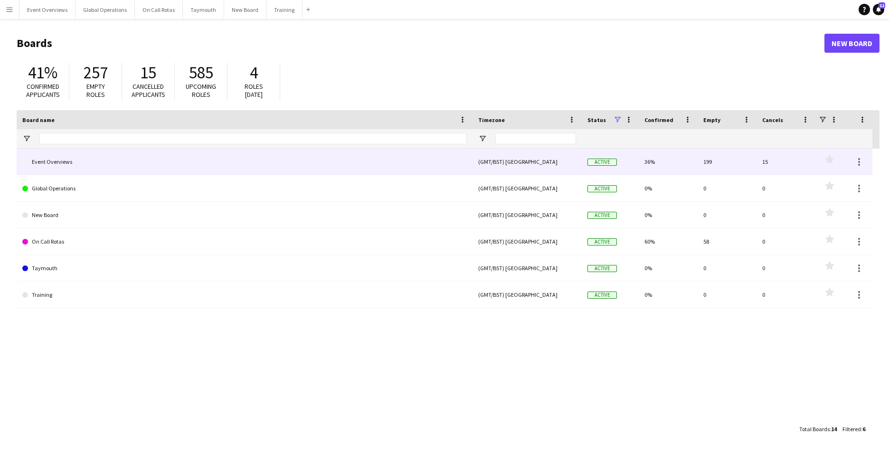
click at [37, 164] on link "Event Overviews" at bounding box center [244, 162] width 444 height 27
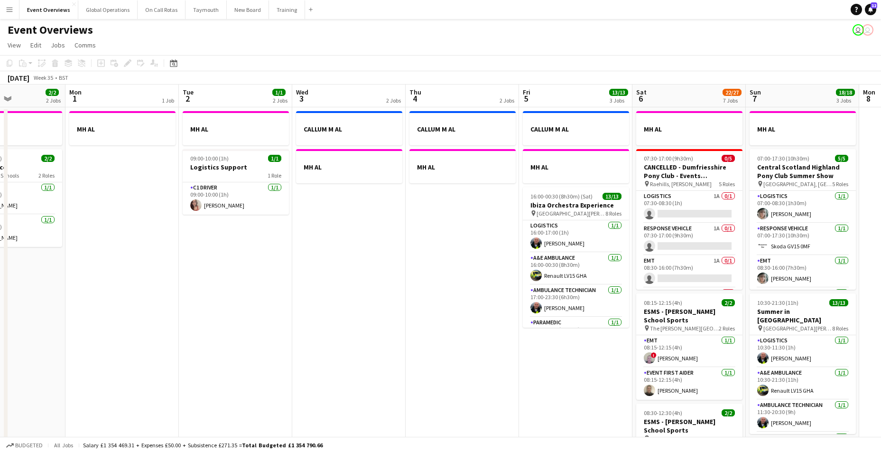
scroll to position [0, 291]
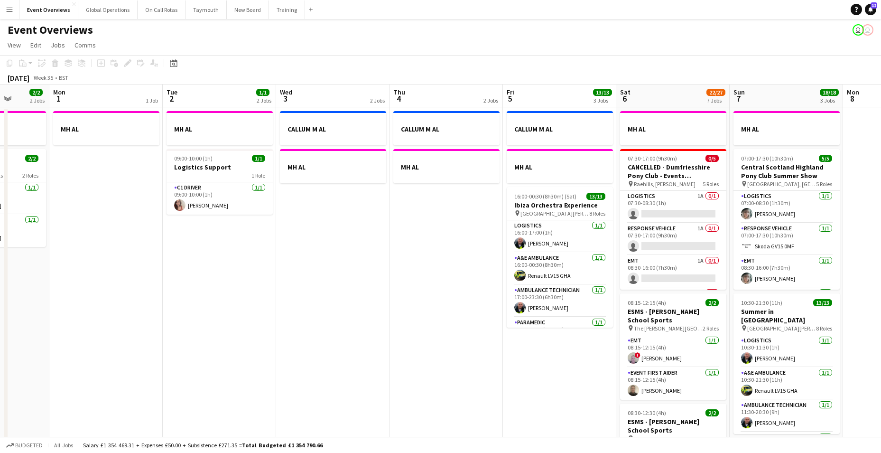
drag, startPoint x: 409, startPoint y: 310, endPoint x: -23, endPoint y: 290, distance: 432.4
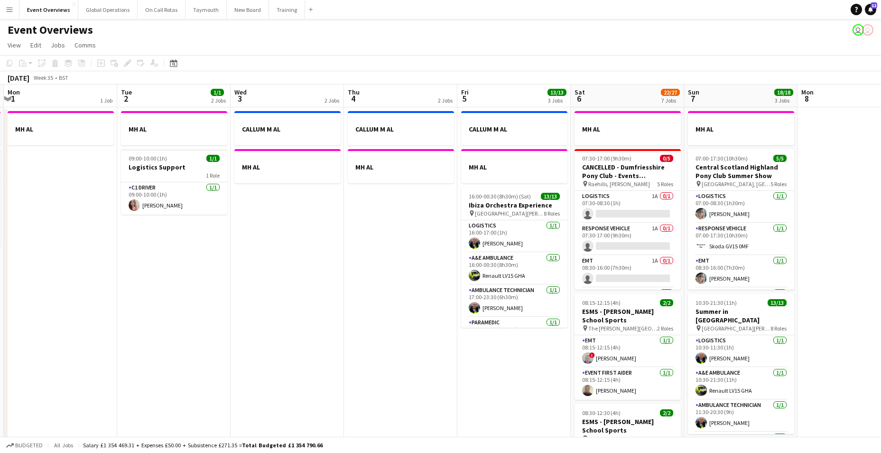
scroll to position [0, 336]
drag, startPoint x: 227, startPoint y: 328, endPoint x: 182, endPoint y: 320, distance: 45.7
click at [11, 9] on app-icon "Menu" at bounding box center [10, 10] width 8 height 8
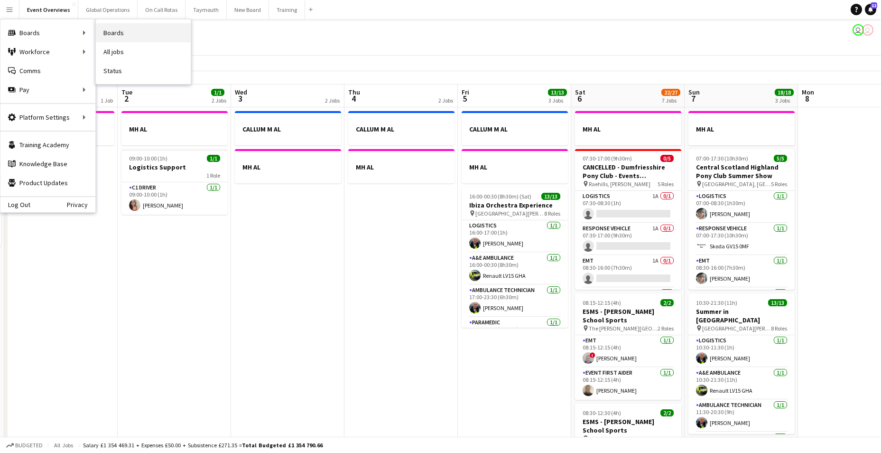
click at [128, 33] on link "Boards" at bounding box center [143, 32] width 95 height 19
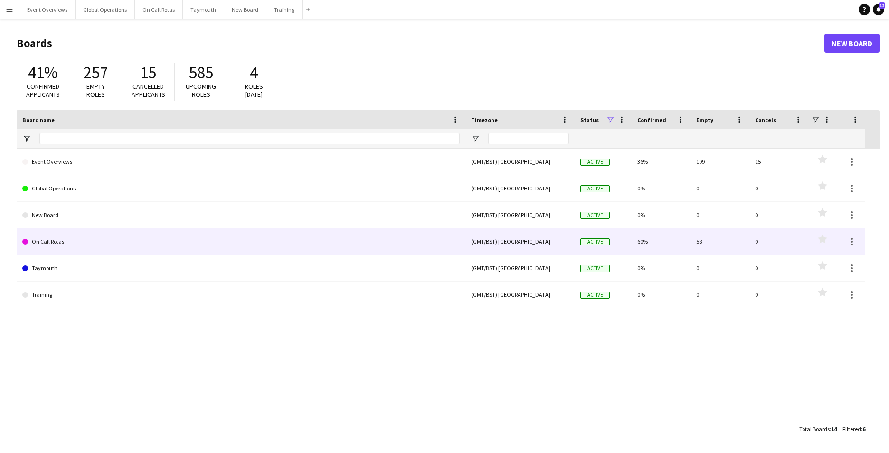
click at [54, 241] on link "On Call Rotas" at bounding box center [240, 241] width 437 height 27
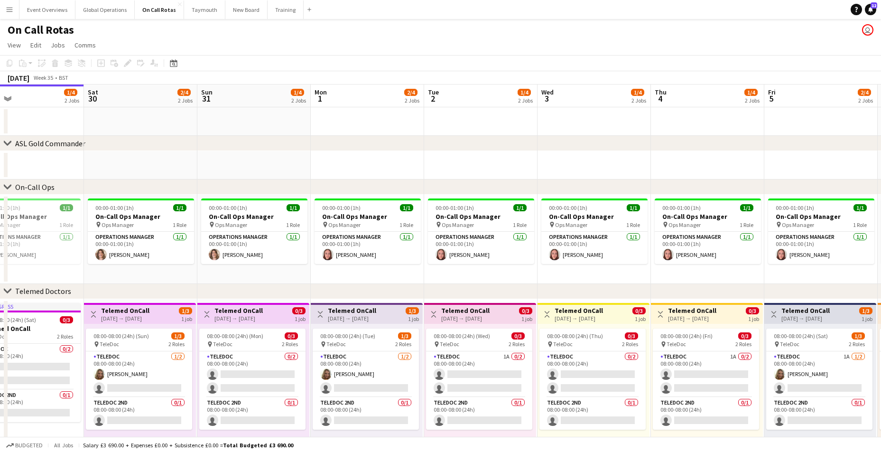
scroll to position [0, 292]
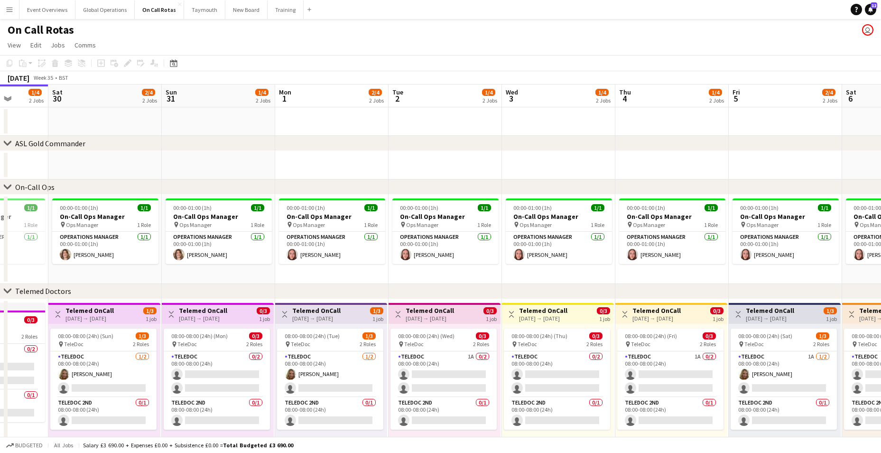
drag, startPoint x: 269, startPoint y: 385, endPoint x: 90, endPoint y: 369, distance: 179.2
click at [90, 369] on app-calendar-viewport "Wed 27 2/4 2 Jobs Thu 28 1/4 2 Jobs Fri 29 1/4 2 Jobs Sat 30 2/4 2 Jobs Sun 31 …" at bounding box center [440, 278] width 881 height 388
click at [426, 374] on app-card-role "TeleDoc 1A 0/2 08:00-08:00 (24h) single-neutral-actions single-neutral-actions" at bounding box center [444, 374] width 106 height 46
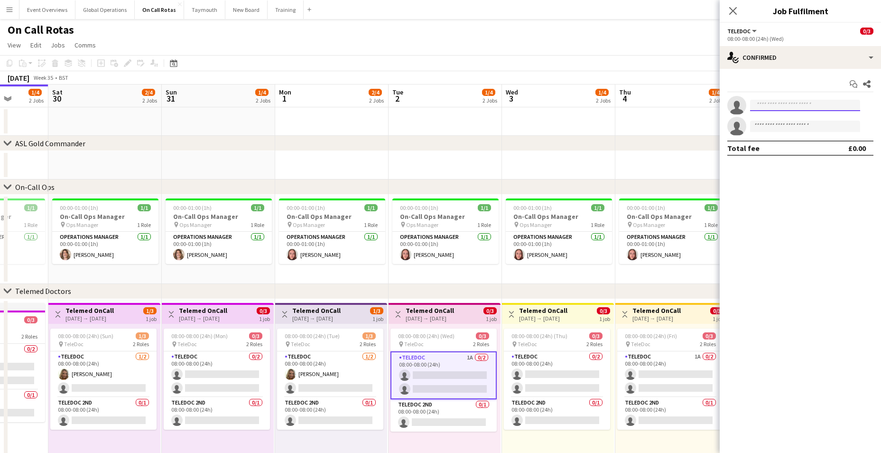
click at [762, 109] on input at bounding box center [805, 105] width 110 height 11
type input "**********"
click at [777, 126] on span "[EMAIL_ADDRESS][DOMAIN_NAME]" at bounding box center [805, 127] width 95 height 8
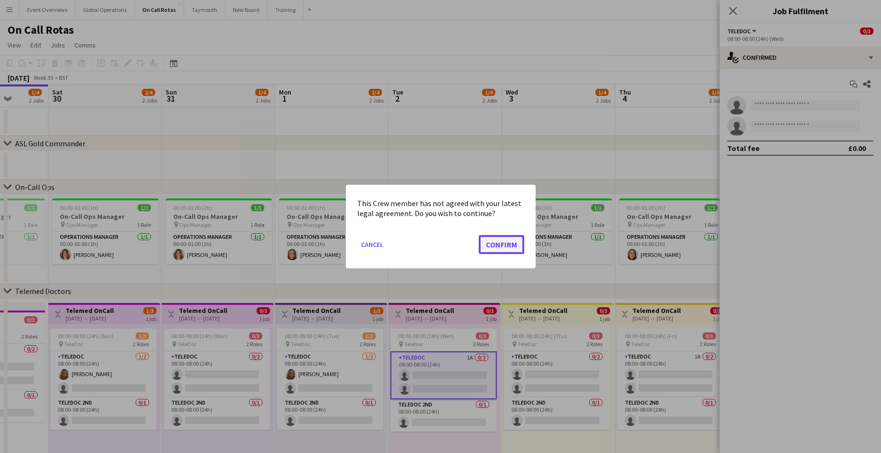
click at [495, 245] on button "Confirm" at bounding box center [502, 244] width 46 height 19
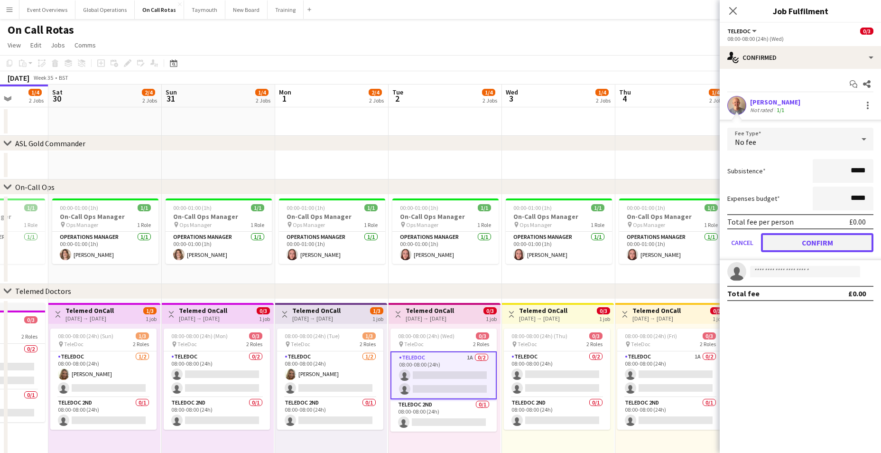
click at [804, 245] on button "Confirm" at bounding box center [817, 242] width 112 height 19
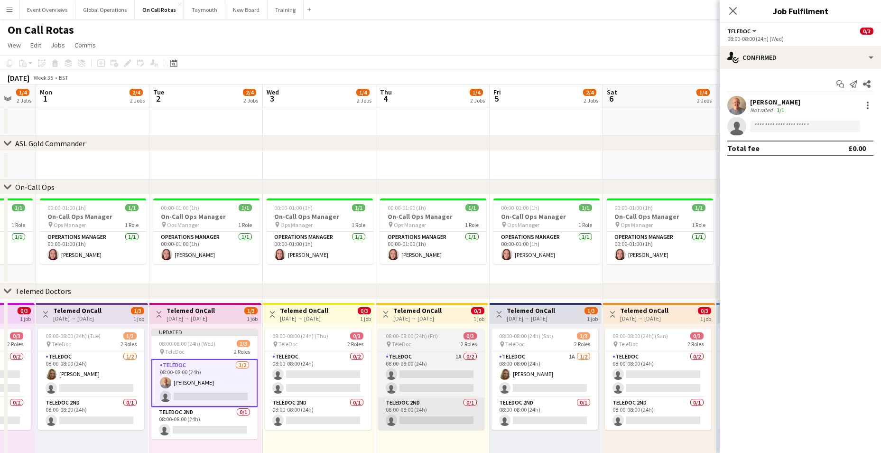
drag, startPoint x: 643, startPoint y: 398, endPoint x: 405, endPoint y: 404, distance: 237.4
click at [403, 408] on app-calendar-viewport "Fri 29 1/4 2 Jobs Sat 30 2/4 2 Jobs Sun 31 1/4 2 Jobs Mon 1 2/4 2 Jobs Tue 2 2/…" at bounding box center [440, 278] width 881 height 388
click at [415, 372] on app-card-role "TeleDoc 1A 0/2 08:00-08:00 (24h) single-neutral-actions single-neutral-actions" at bounding box center [431, 374] width 106 height 46
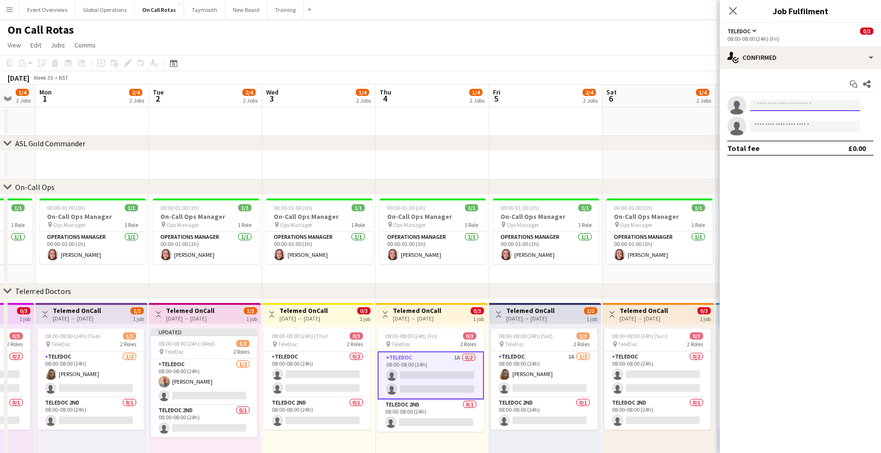
click at [764, 103] on input at bounding box center [805, 105] width 110 height 11
type input "****"
click at [772, 114] on div "[PERSON_NAME] Active [EMAIL_ADDRESS][DOMAIN_NAME] [PHONE_NUMBER]" at bounding box center [805, 126] width 110 height 30
click at [776, 124] on span "[EMAIL_ADDRESS][DOMAIN_NAME]" at bounding box center [805, 127] width 95 height 8
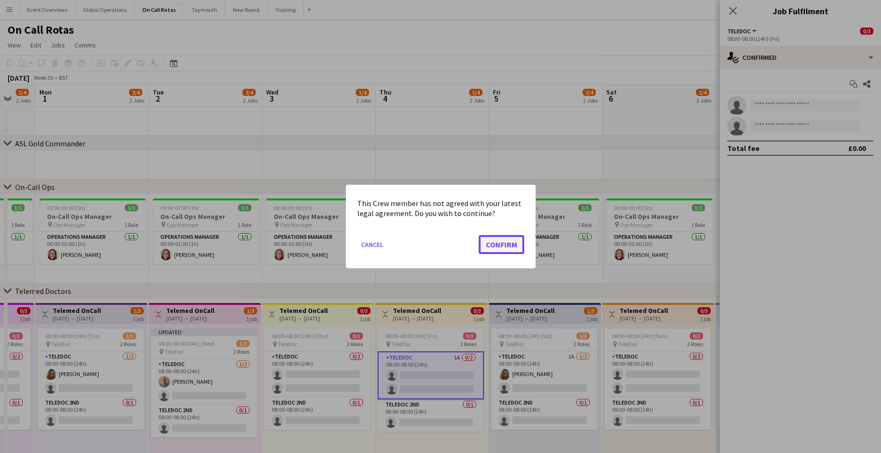
click at [490, 249] on button "Confirm" at bounding box center [502, 244] width 46 height 19
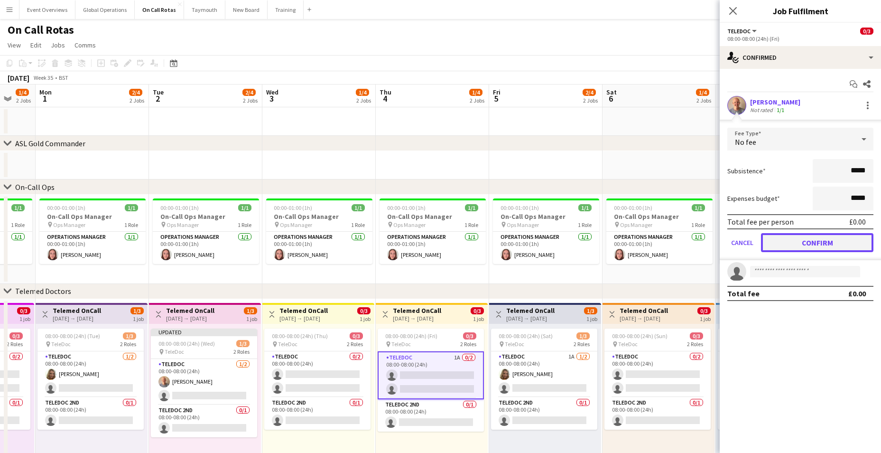
click at [799, 239] on button "Confirm" at bounding box center [817, 242] width 112 height 19
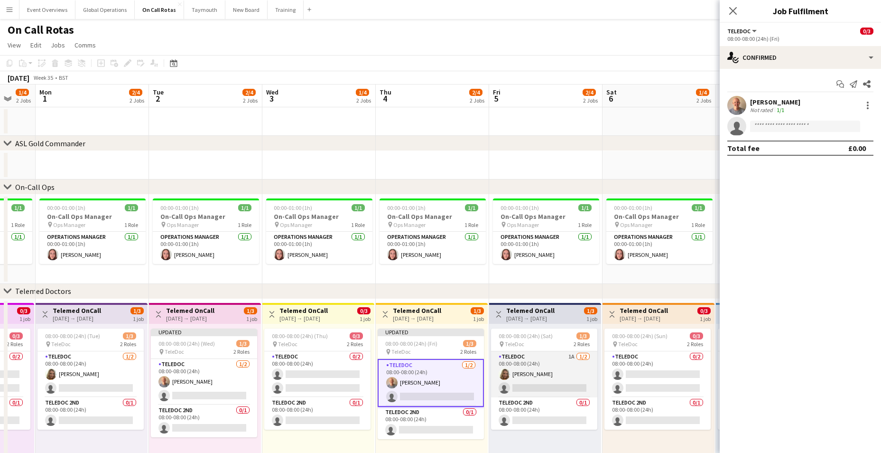
click at [543, 387] on app-card-role "TeleDoc 1A [DATE] 08:00-08:00 (24h) [PERSON_NAME] single-neutral-actions" at bounding box center [544, 374] width 106 height 46
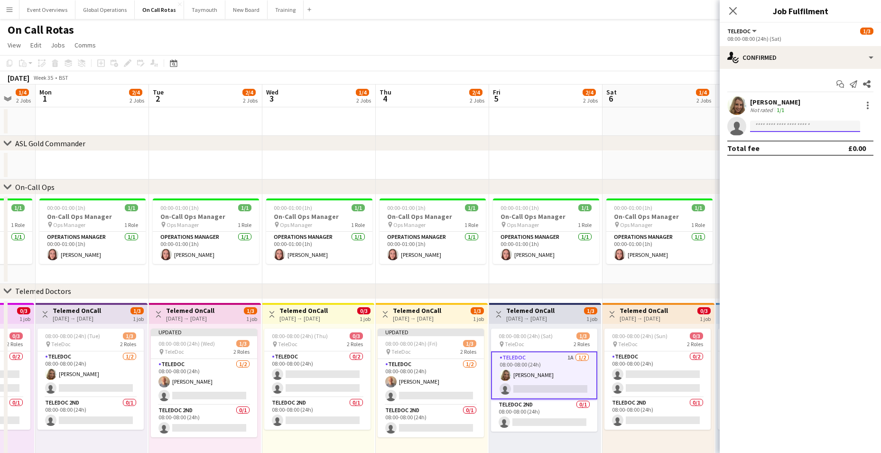
click at [766, 127] on input at bounding box center [805, 126] width 110 height 11
type input "***"
click at [773, 142] on span "[PERSON_NAME]" at bounding box center [785, 140] width 55 height 8
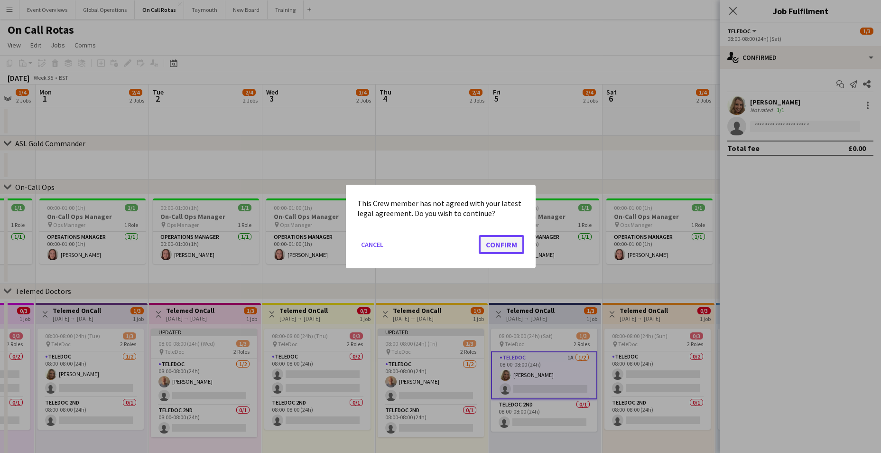
click at [489, 235] on button "Confirm" at bounding box center [502, 244] width 46 height 19
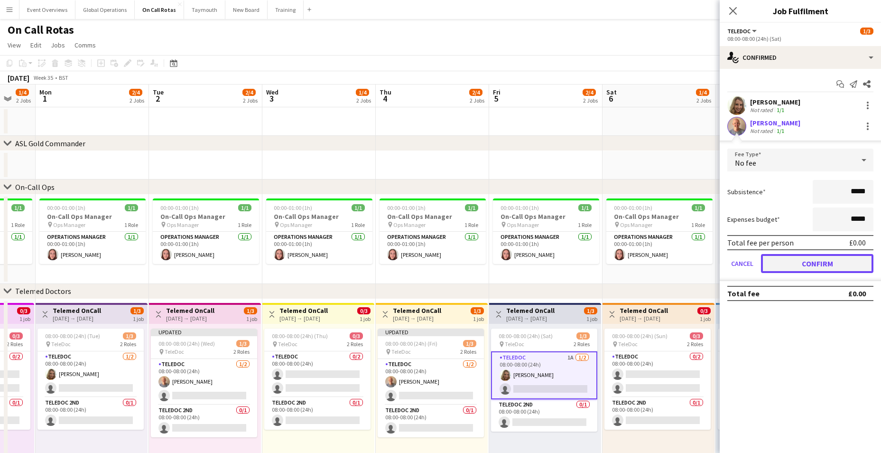
click at [805, 257] on button "Confirm" at bounding box center [817, 263] width 112 height 19
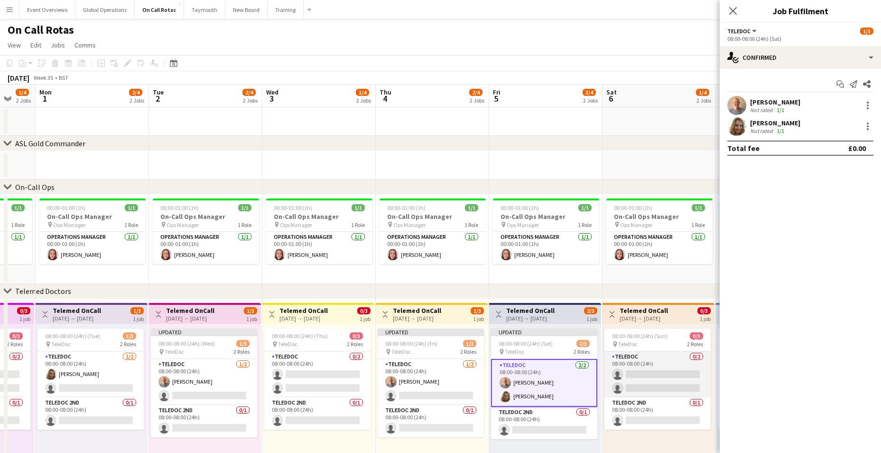
click at [646, 374] on app-card-role "TeleDoc 0/2 08:00-08:00 (24h) single-neutral-actions single-neutral-actions" at bounding box center [658, 374] width 106 height 46
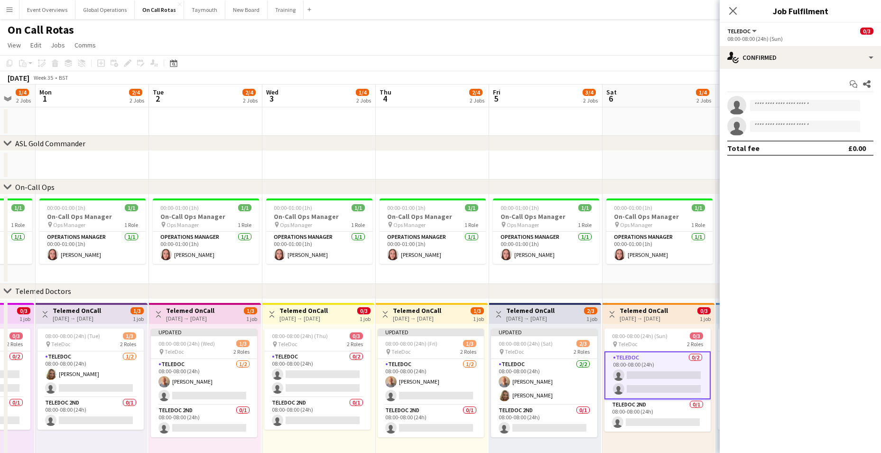
click at [771, 99] on app-invite-slot "single-neutral-actions" at bounding box center [800, 105] width 161 height 19
click at [770, 105] on input at bounding box center [805, 105] width 110 height 11
type input "***"
click at [776, 114] on div "[PERSON_NAME] Active [EMAIL_ADDRESS][DOMAIN_NAME] [PHONE_NUMBER]" at bounding box center [805, 126] width 110 height 30
click at [780, 122] on span "[PERSON_NAME]" at bounding box center [785, 119] width 55 height 8
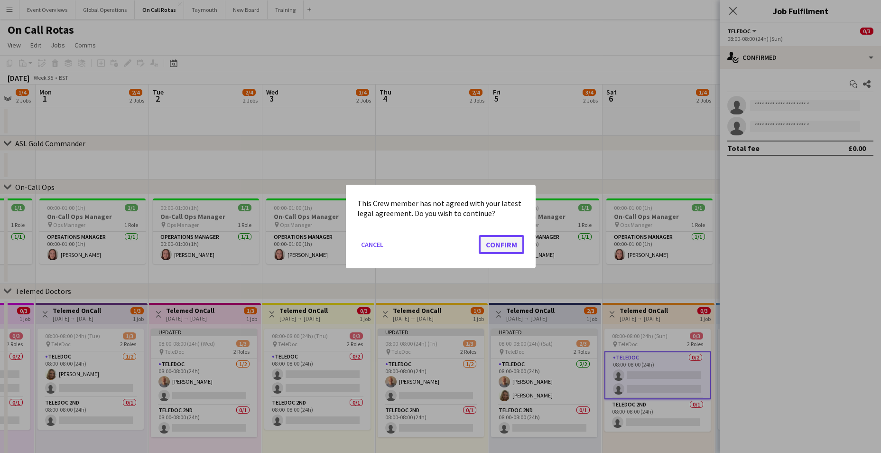
click at [510, 243] on button "Confirm" at bounding box center [502, 244] width 46 height 19
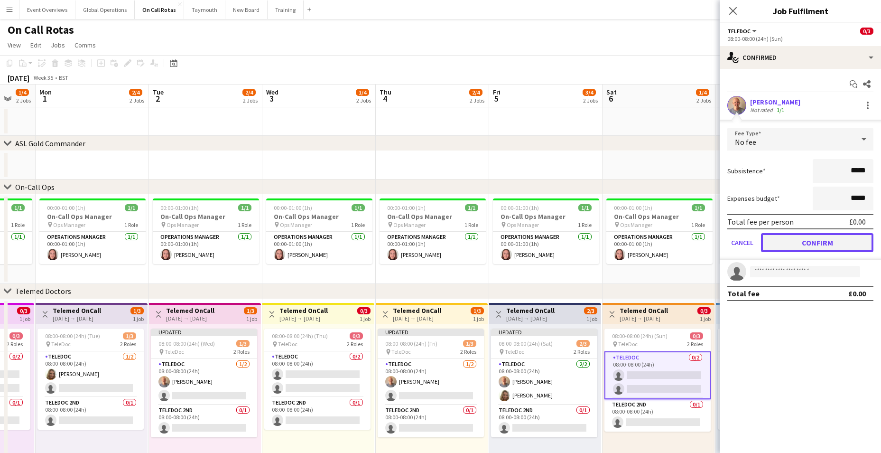
click at [827, 235] on button "Confirm" at bounding box center [817, 242] width 112 height 19
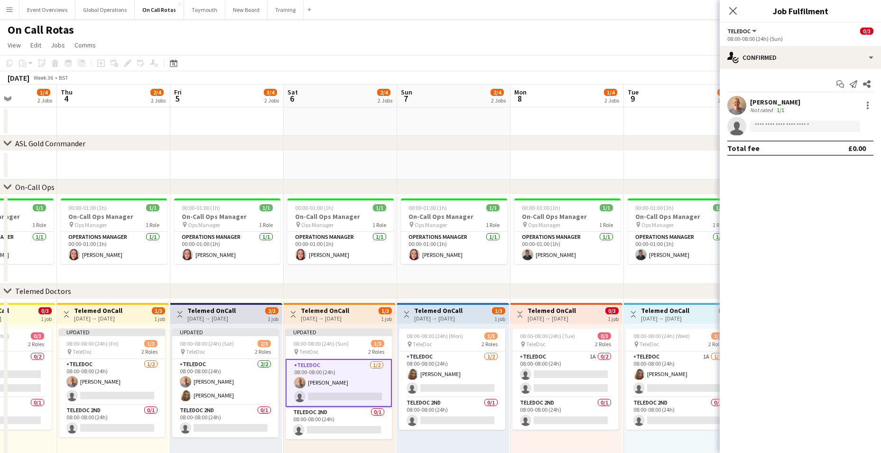
drag, startPoint x: 644, startPoint y: 282, endPoint x: 325, endPoint y: 274, distance: 319.1
click at [325, 273] on app-calendar-viewport "Sun 31 1/4 2 Jobs Mon 1 2/4 2 Jobs Tue 2 2/4 2 Jobs Wed 3 1/4 2 Jobs Thu 4 2/4 …" at bounding box center [440, 278] width 881 height 388
click at [572, 375] on app-card-role "TeleDoc 1A 0/2 08:00-08:00 (24h) single-neutral-actions single-neutral-actions" at bounding box center [565, 374] width 106 height 46
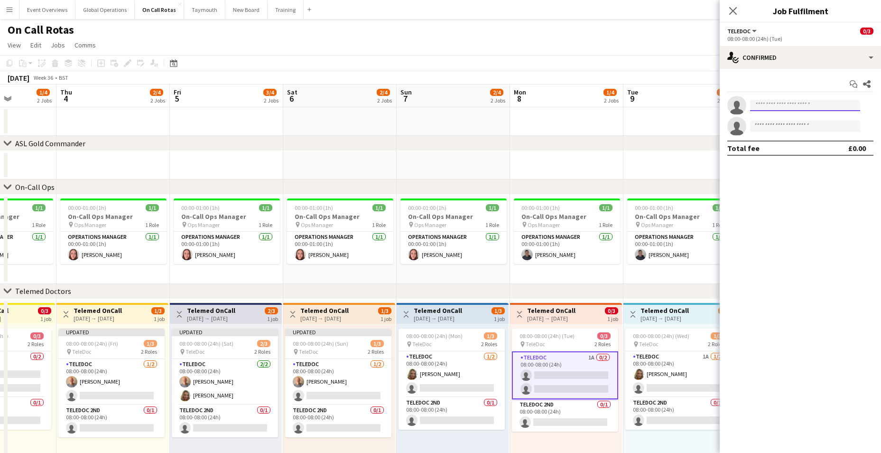
click at [783, 108] on input at bounding box center [805, 105] width 110 height 11
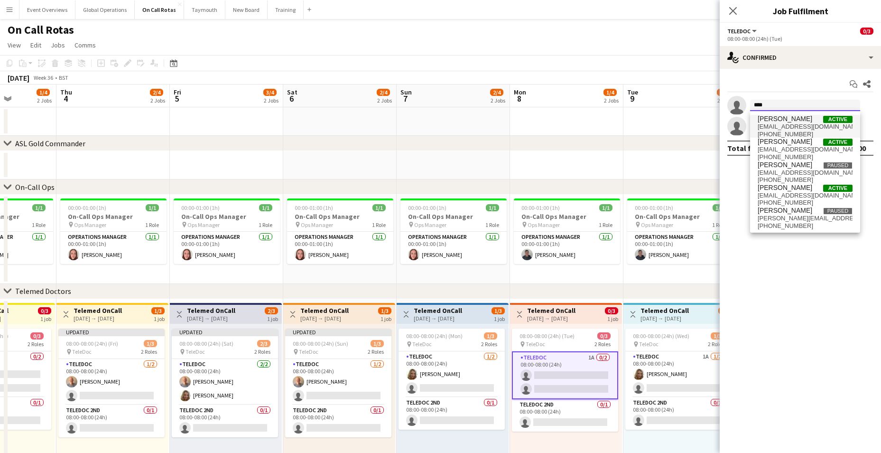
type input "****"
click at [781, 121] on span "[PERSON_NAME]" at bounding box center [785, 119] width 55 height 8
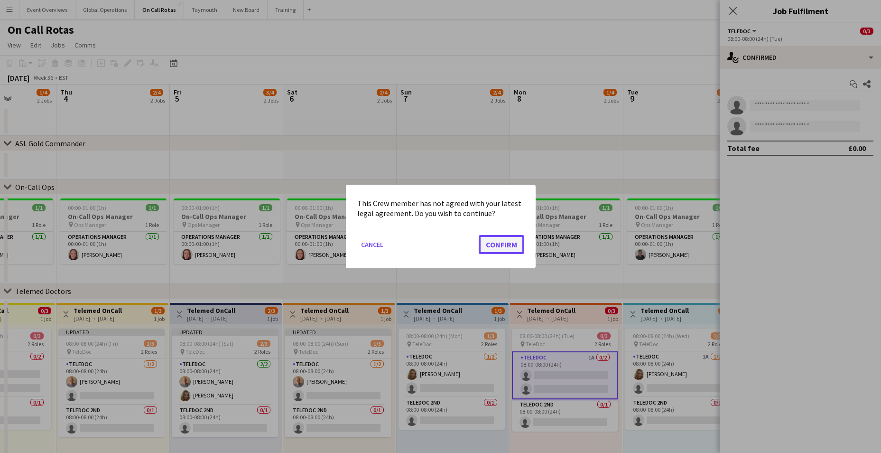
click at [500, 248] on button "Confirm" at bounding box center [502, 244] width 46 height 19
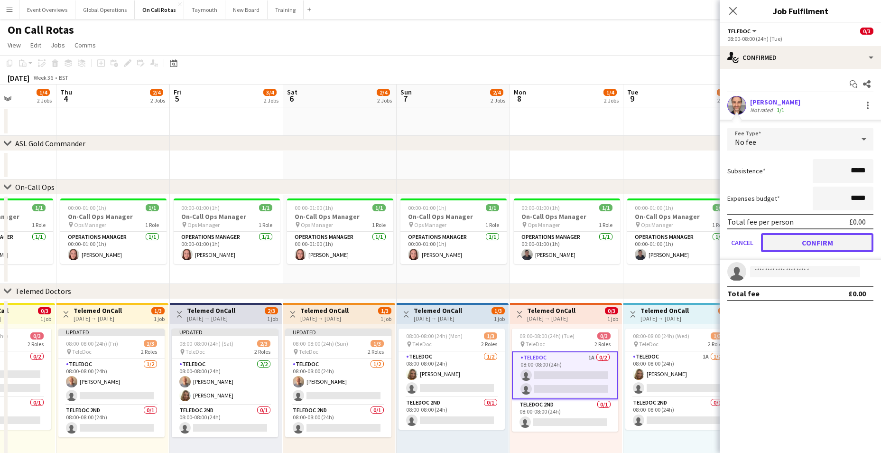
click at [790, 243] on button "Confirm" at bounding box center [817, 242] width 112 height 19
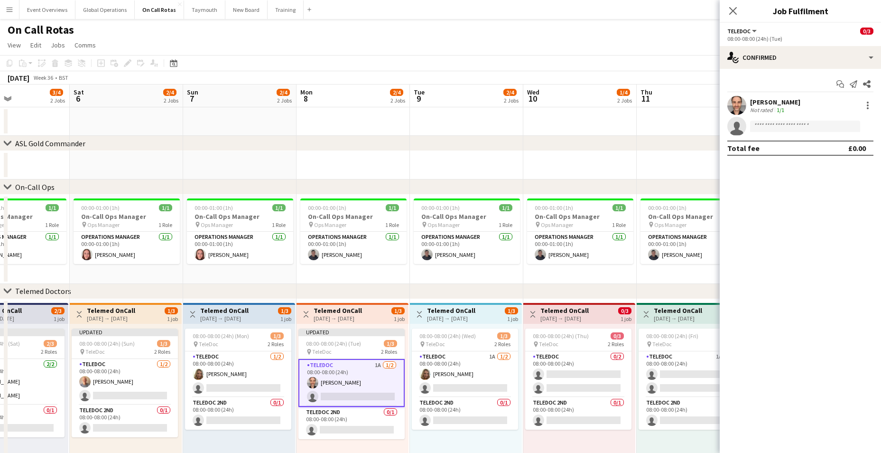
drag, startPoint x: 609, startPoint y: 268, endPoint x: 402, endPoint y: 294, distance: 208.7
click at [394, 272] on app-calendar-viewport "Tue 2 2/4 2 Jobs Wed 3 1/4 2 Jobs Thu 4 2/4 2 Jobs Fri 5 3/4 2 Jobs Sat 6 2/4 2…" at bounding box center [440, 278] width 881 height 388
click at [449, 389] on app-card-role "TeleDoc 1A [DATE] 08:00-08:00 (24h) [PERSON_NAME] single-neutral-actions" at bounding box center [464, 374] width 106 height 46
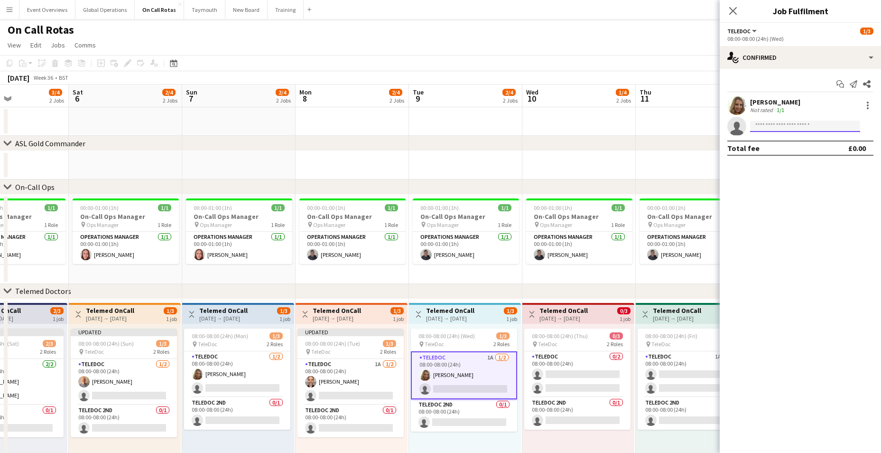
click at [778, 127] on input at bounding box center [805, 126] width 110 height 11
type input "****"
click at [777, 147] on span "[EMAIL_ADDRESS][DOMAIN_NAME]" at bounding box center [805, 148] width 95 height 8
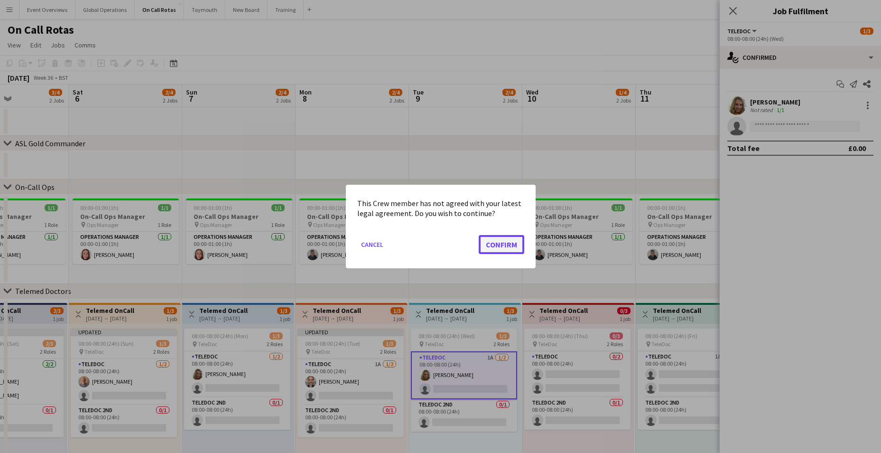
click at [510, 245] on button "Confirm" at bounding box center [502, 244] width 46 height 19
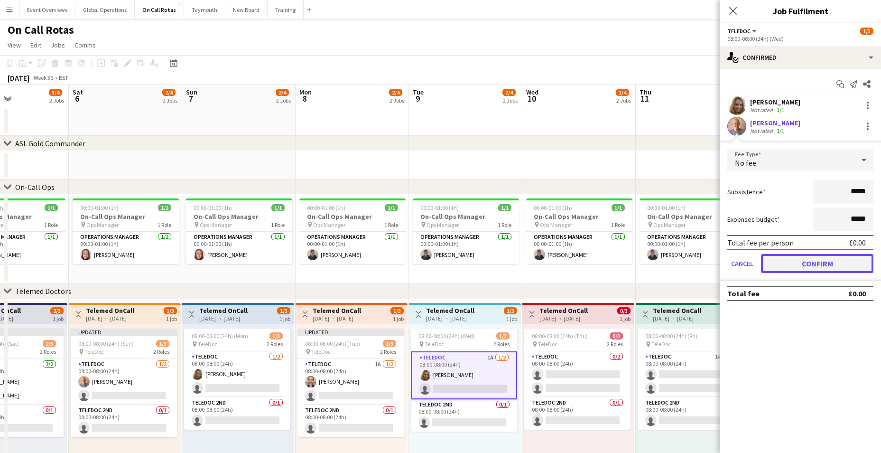
click at [791, 266] on button "Confirm" at bounding box center [817, 263] width 112 height 19
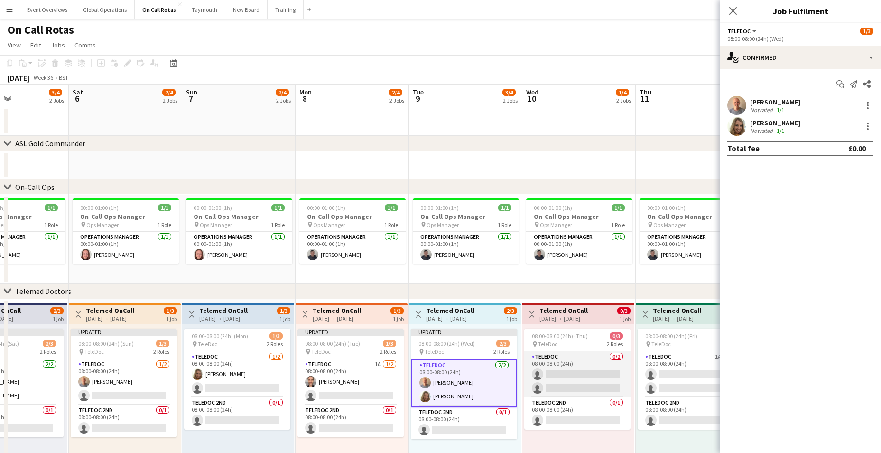
click at [569, 374] on app-card-role "TeleDoc 0/2 08:00-08:00 (24h) single-neutral-actions single-neutral-actions" at bounding box center [577, 374] width 106 height 46
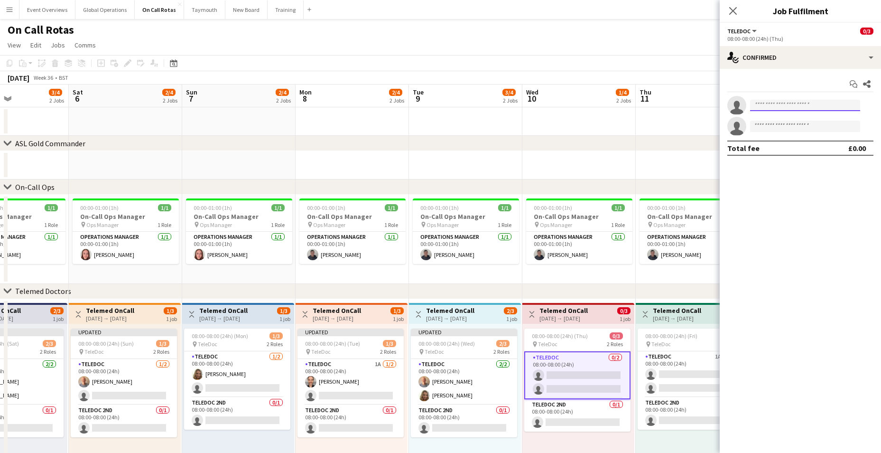
click at [786, 109] on input at bounding box center [805, 105] width 110 height 11
type input "****"
click at [802, 119] on span "[PERSON_NAME] Active" at bounding box center [805, 119] width 95 height 8
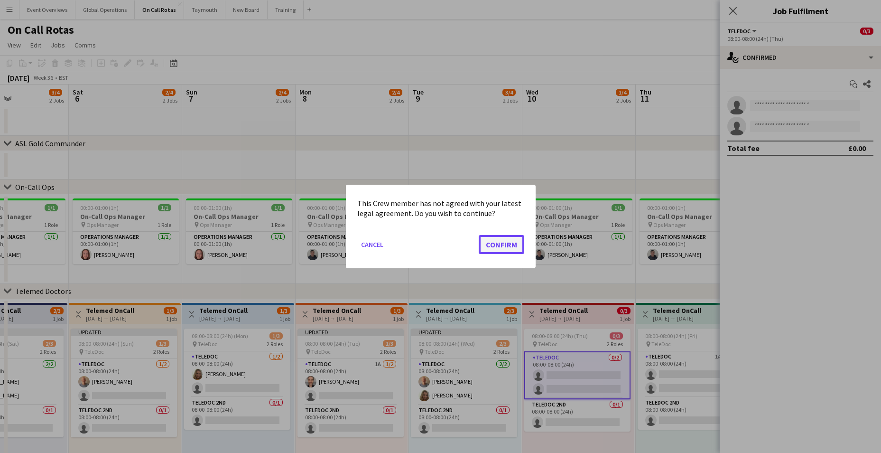
click at [494, 244] on button "Confirm" at bounding box center [502, 244] width 46 height 19
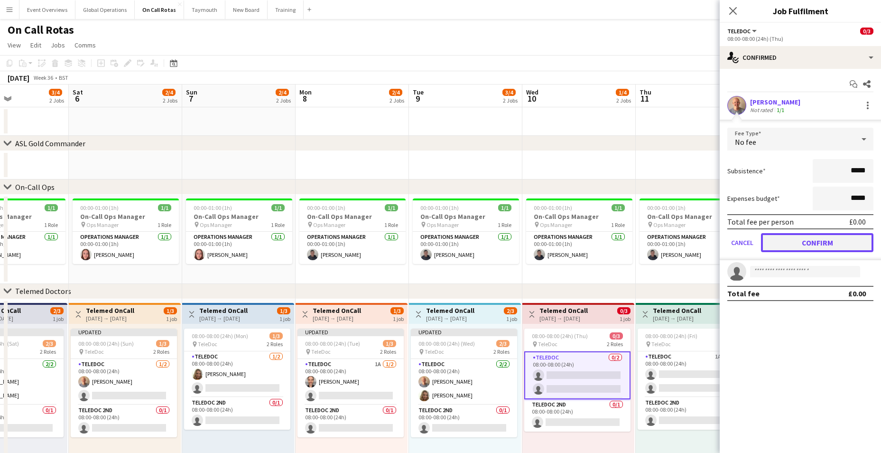
click at [780, 239] on button "Confirm" at bounding box center [817, 242] width 112 height 19
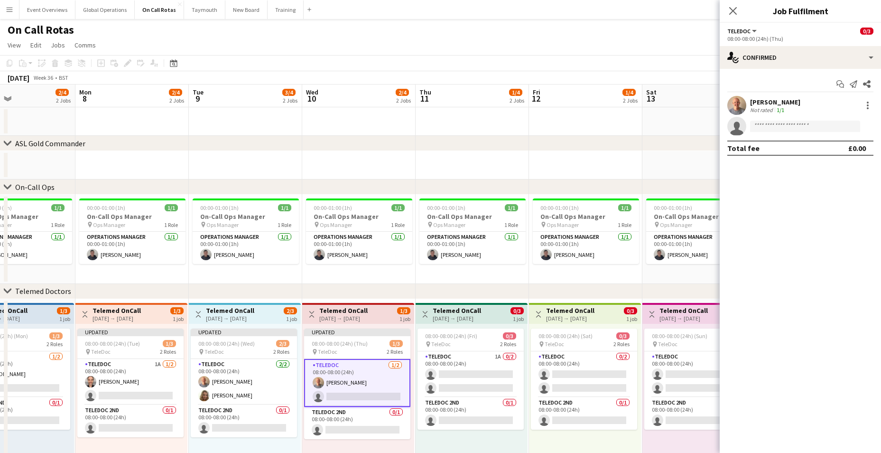
scroll to position [0, 399]
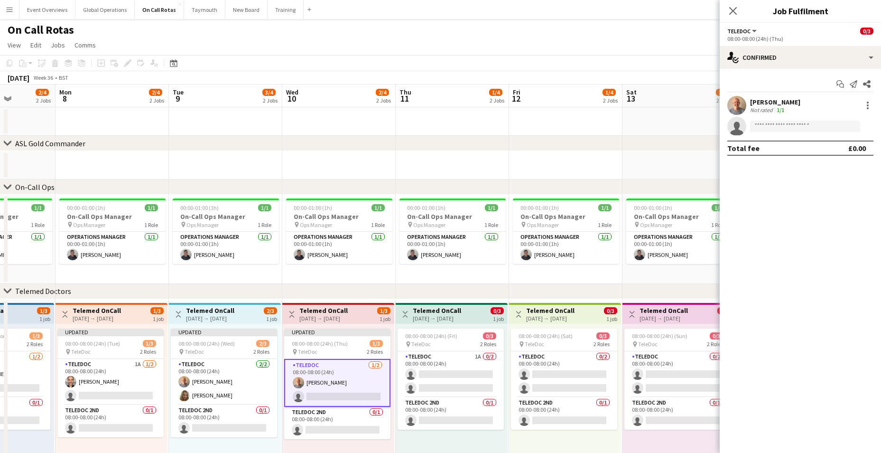
drag, startPoint x: 674, startPoint y: 220, endPoint x: 434, endPoint y: 235, distance: 241.2
click at [434, 234] on app-calendar-viewport "Thu 4 2/4 2 Jobs Fri 5 3/4 2 Jobs Sat 6 2/4 2 Jobs Sun 7 2/4 2 Jobs Mon 8 2/4 2…" at bounding box center [440, 278] width 881 height 388
click at [431, 370] on app-card-role "TeleDoc 1A 0/2 08:00-08:00 (24h) single-neutral-actions single-neutral-actions" at bounding box center [450, 374] width 106 height 46
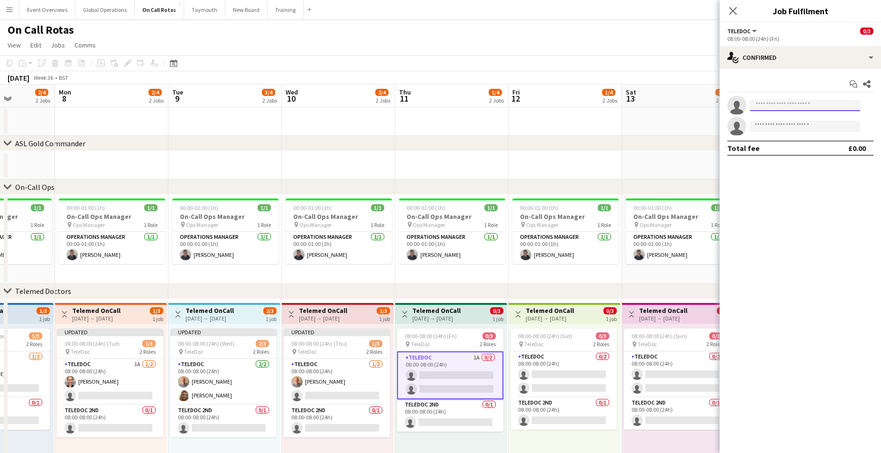
click at [787, 105] on input at bounding box center [805, 105] width 110 height 11
type input "****"
click at [798, 125] on span "[EMAIL_ADDRESS][DOMAIN_NAME]" at bounding box center [805, 127] width 95 height 8
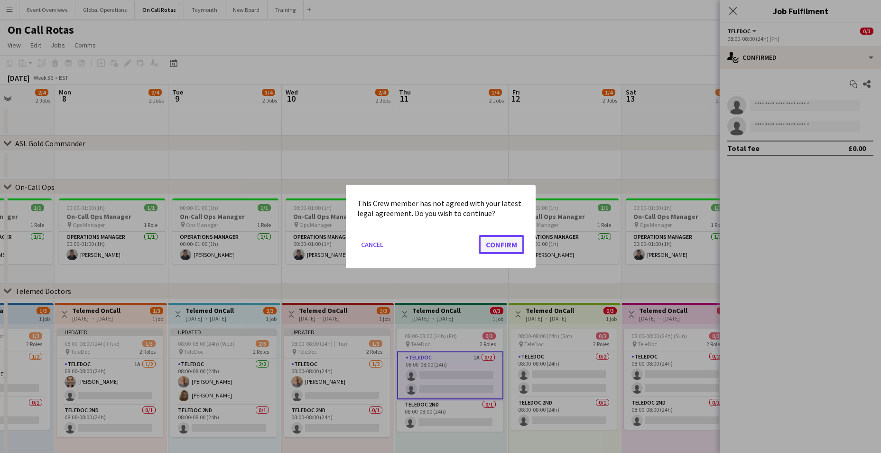
click at [490, 242] on button "Confirm" at bounding box center [502, 244] width 46 height 19
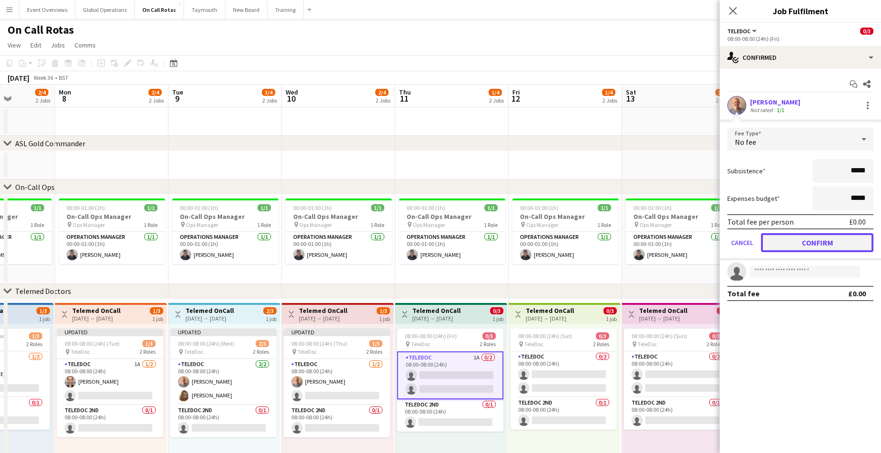
click at [787, 240] on button "Confirm" at bounding box center [817, 242] width 112 height 19
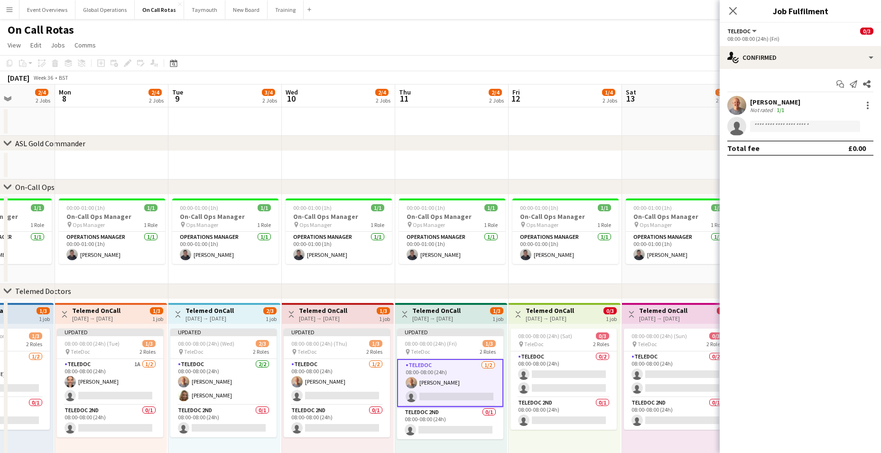
drag, startPoint x: 670, startPoint y: 290, endPoint x: 374, endPoint y: 280, distance: 296.4
click at [374, 280] on div "chevron-right ASL Gold Commander chevron-right On-Call Ops chevron-right Teleme…" at bounding box center [440, 278] width 881 height 388
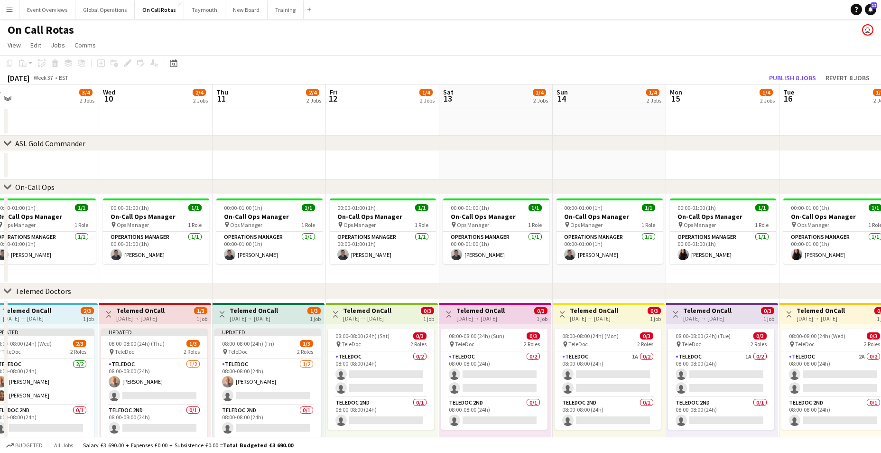
scroll to position [0, 381]
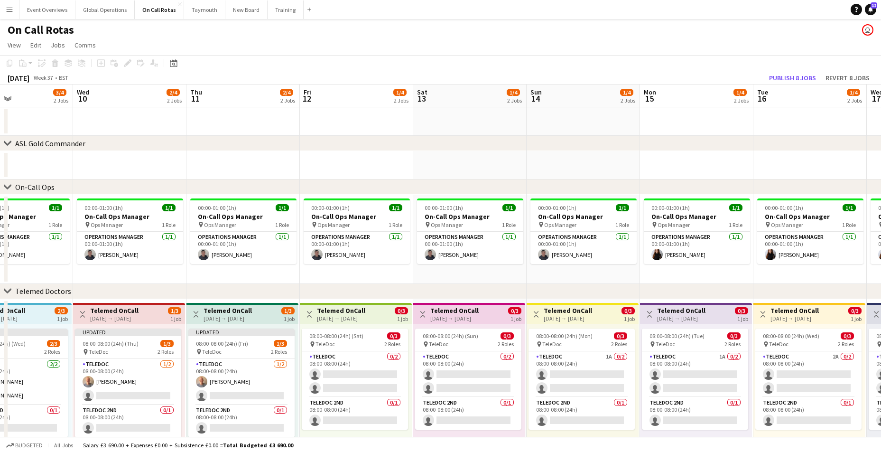
drag, startPoint x: 556, startPoint y: 323, endPoint x: 323, endPoint y: 296, distance: 235.0
click at [323, 296] on div "chevron-right ASL Gold Commander chevron-right On-Call Ops chevron-right Teleme…" at bounding box center [440, 278] width 881 height 388
click at [562, 372] on app-card-role "TeleDoc 1A 0/2 08:00-08:00 (24h) single-neutral-actions single-neutral-actions" at bounding box center [582, 374] width 106 height 46
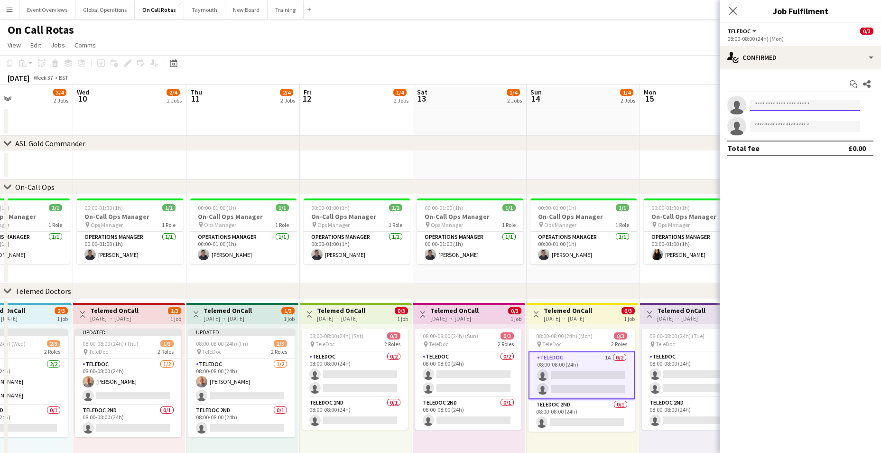
click at [778, 107] on input at bounding box center [805, 105] width 110 height 11
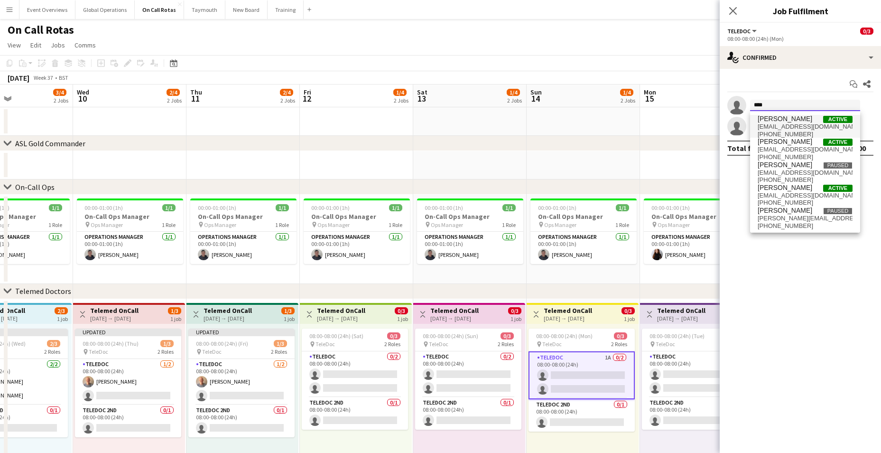
type input "****"
click at [769, 120] on span "[PERSON_NAME]" at bounding box center [785, 119] width 55 height 8
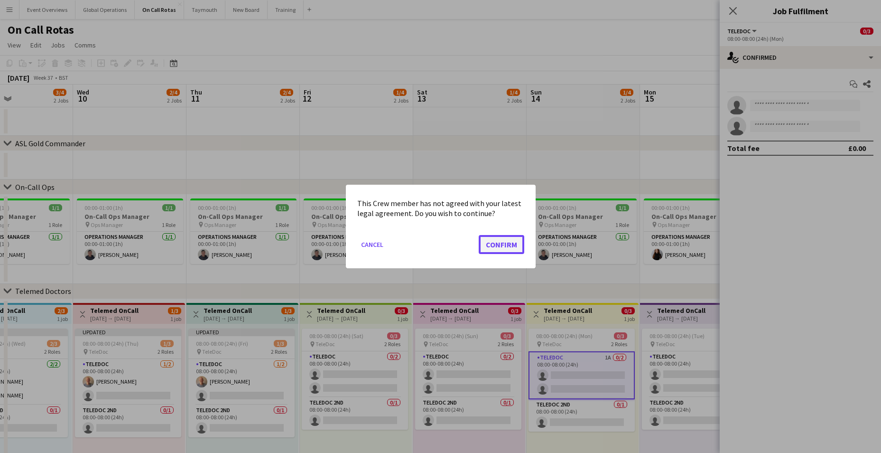
click at [501, 240] on button "Confirm" at bounding box center [502, 244] width 46 height 19
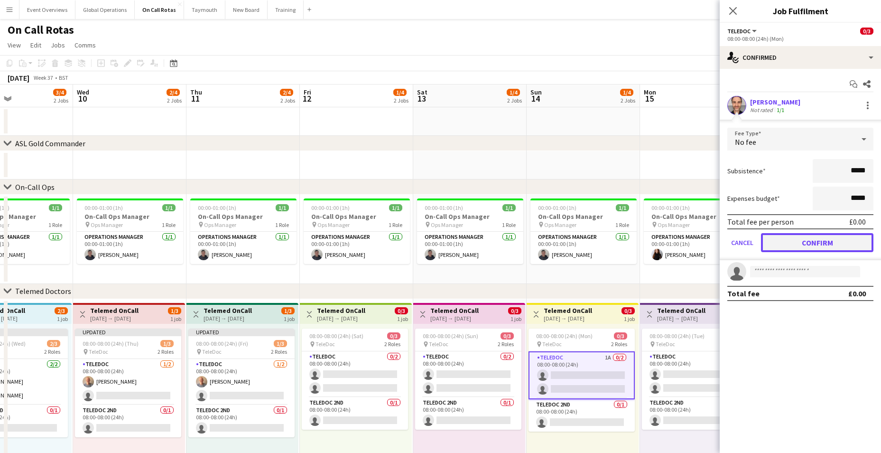
click at [796, 240] on button "Confirm" at bounding box center [817, 242] width 112 height 19
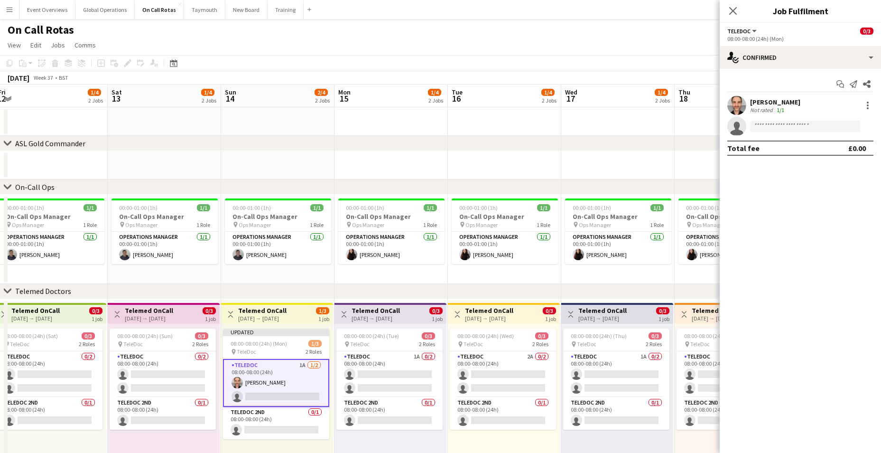
drag, startPoint x: 617, startPoint y: 273, endPoint x: 310, endPoint y: 248, distance: 307.1
click at [310, 247] on app-calendar-viewport "Tue 9 3/4 2 Jobs Wed 10 2/4 2 Jobs Thu 11 2/4 2 Jobs Fri 12 1/4 2 Jobs Sat 13 1…" at bounding box center [440, 278] width 881 height 388
click at [377, 373] on app-card-role "TeleDoc 1A 0/2 08:00-08:00 (24h) single-neutral-actions single-neutral-actions" at bounding box center [389, 374] width 106 height 46
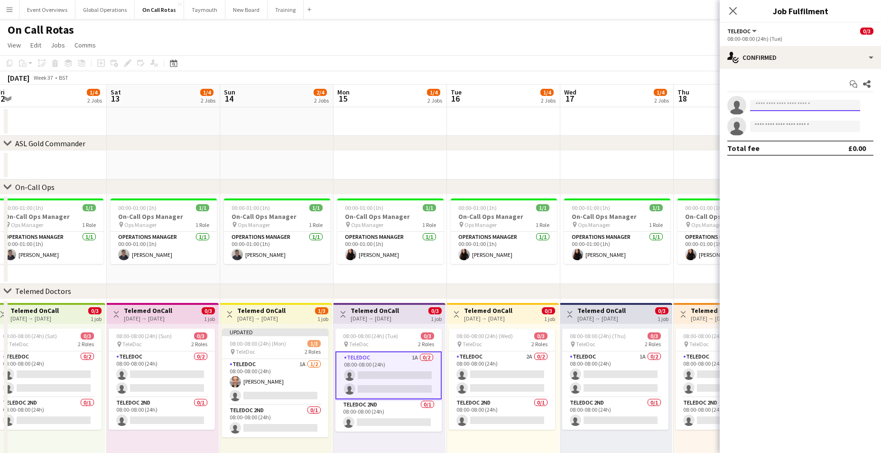
click at [771, 104] on input at bounding box center [805, 105] width 110 height 11
type input "****"
click at [772, 121] on span "[PERSON_NAME]" at bounding box center [785, 119] width 55 height 8
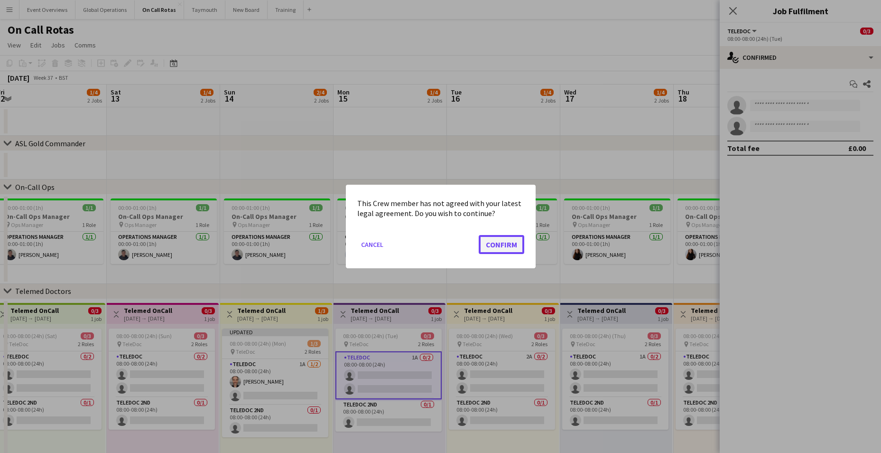
click at [498, 243] on button "Confirm" at bounding box center [502, 244] width 46 height 19
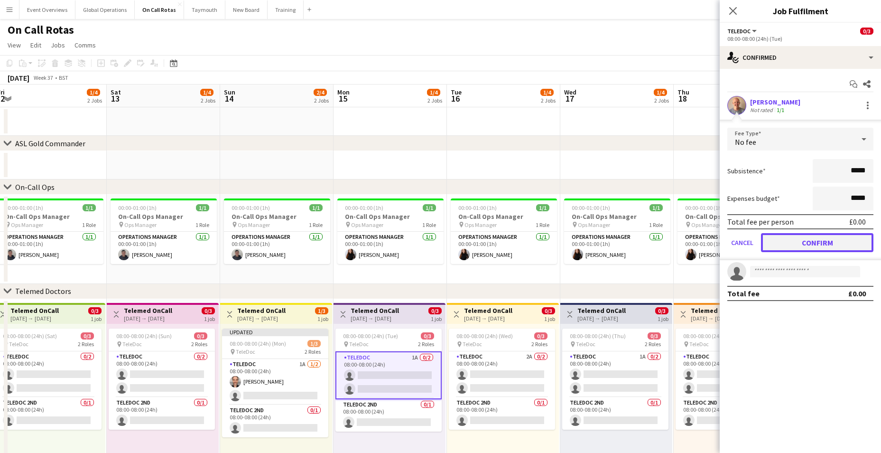
click at [801, 242] on button "Confirm" at bounding box center [817, 242] width 112 height 19
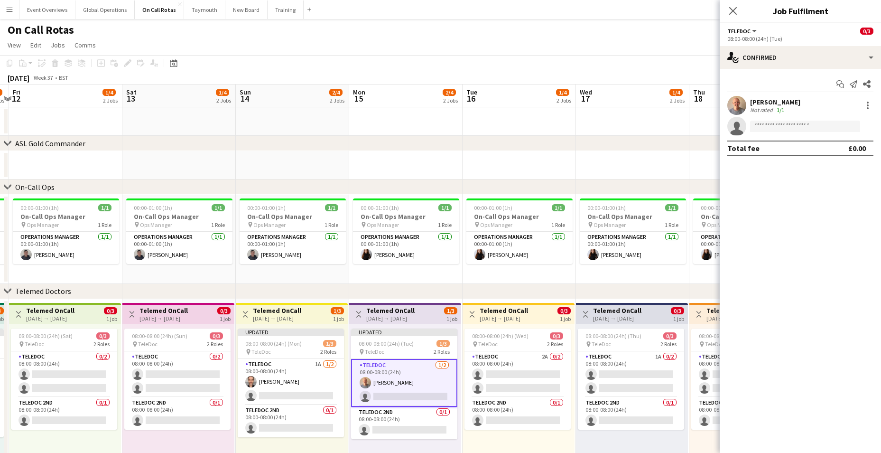
scroll to position [0, 368]
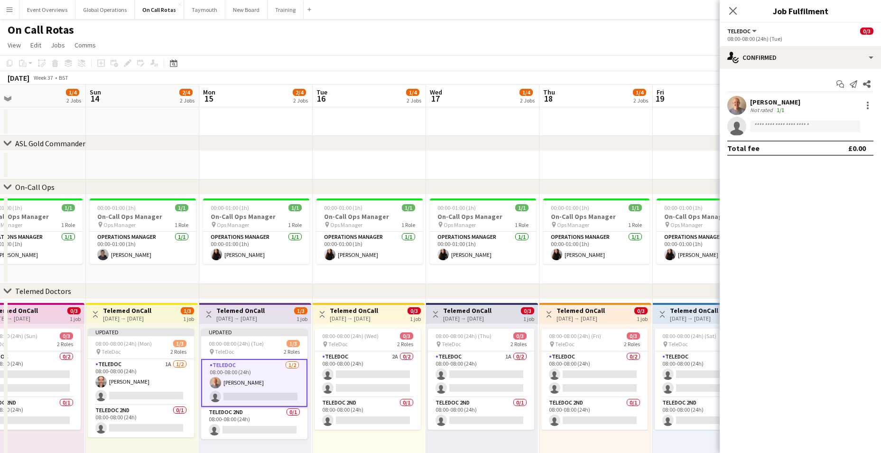
drag, startPoint x: 646, startPoint y: 242, endPoint x: 514, endPoint y: 226, distance: 133.9
click at [514, 226] on app-calendar-viewport "Wed 10 2/4 2 Jobs Thu 11 2/4 2 Jobs Fri 12 1/4 2 Jobs Sat 13 1/4 2 Jobs Sun 14 …" at bounding box center [440, 278] width 881 height 388
click at [360, 373] on app-card-role "TeleDoc 2A 0/2 08:00-08:00 (24h) single-neutral-actions single-neutral-actions" at bounding box center [368, 374] width 106 height 46
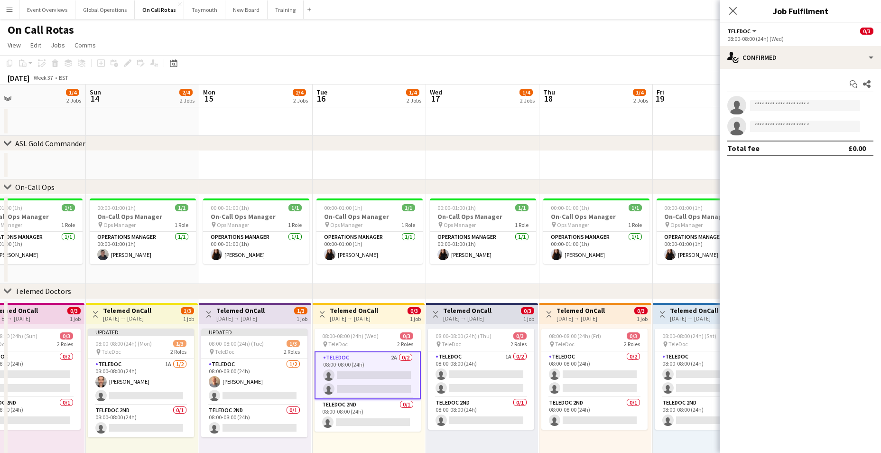
click at [804, 96] on app-invite-slot "single-neutral-actions" at bounding box center [800, 105] width 161 height 19
click at [798, 104] on input at bounding box center [805, 105] width 110 height 11
type input "***"
click at [768, 126] on span "[EMAIL_ADDRESS][DOMAIN_NAME]" at bounding box center [805, 127] width 95 height 8
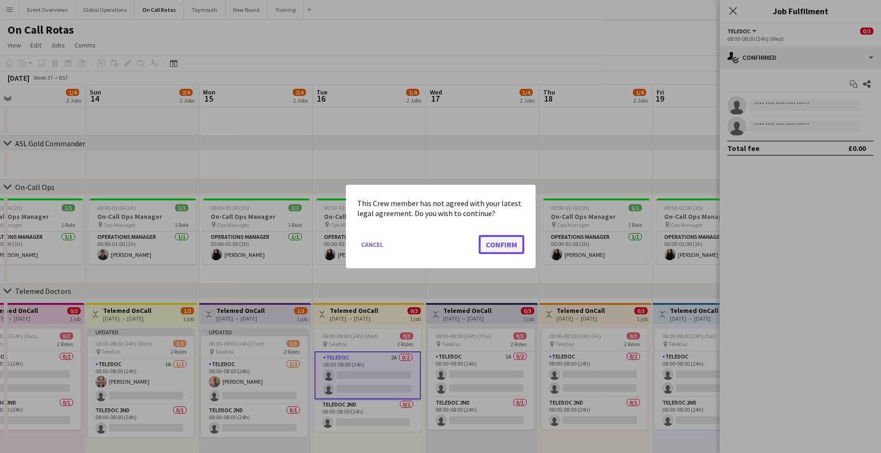
click at [505, 241] on button "Confirm" at bounding box center [502, 244] width 46 height 19
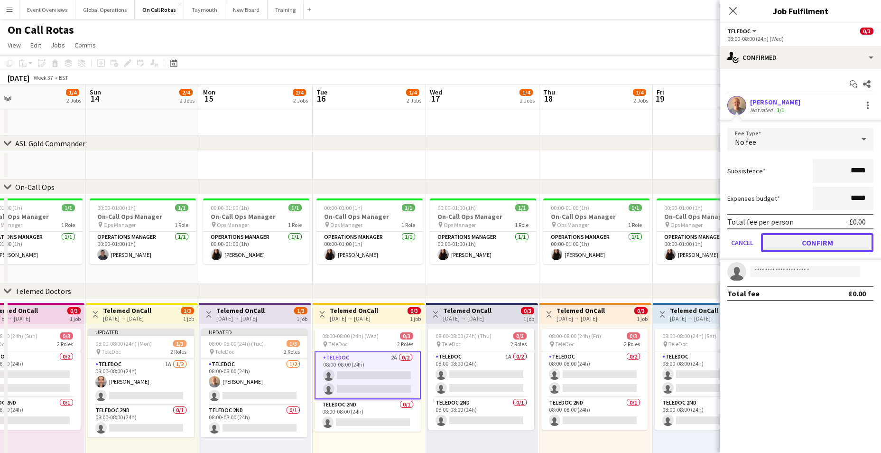
click at [812, 240] on button "Confirm" at bounding box center [817, 242] width 112 height 19
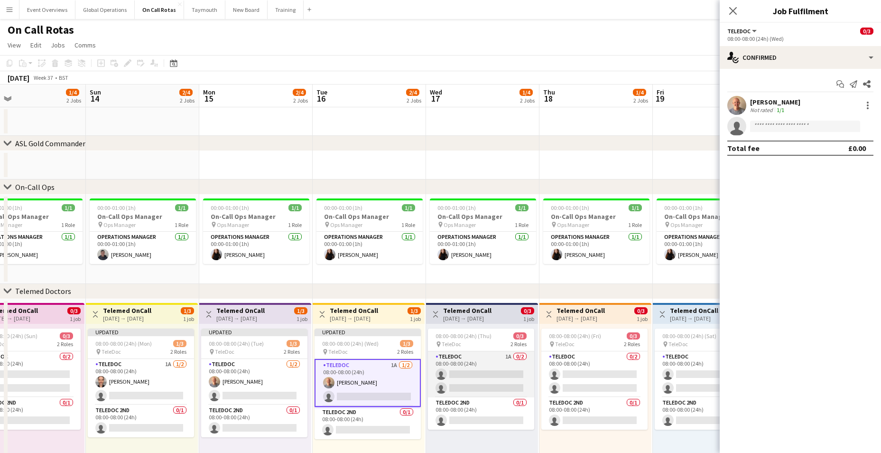
click at [468, 370] on app-card-role "TeleDoc 1A 0/2 08:00-08:00 (24h) single-neutral-actions single-neutral-actions" at bounding box center [481, 374] width 106 height 46
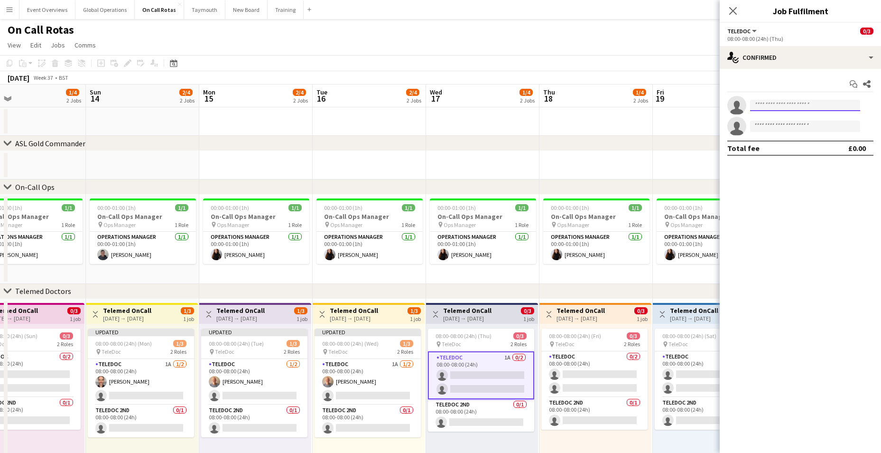
click at [777, 104] on input at bounding box center [805, 105] width 110 height 11
type input "***"
click at [781, 122] on span "[PERSON_NAME]" at bounding box center [785, 119] width 55 height 8
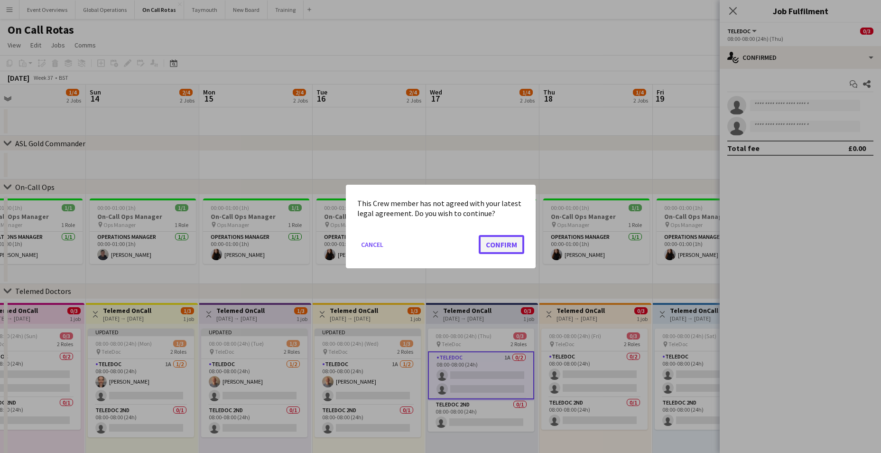
click at [489, 243] on button "Confirm" at bounding box center [502, 244] width 46 height 19
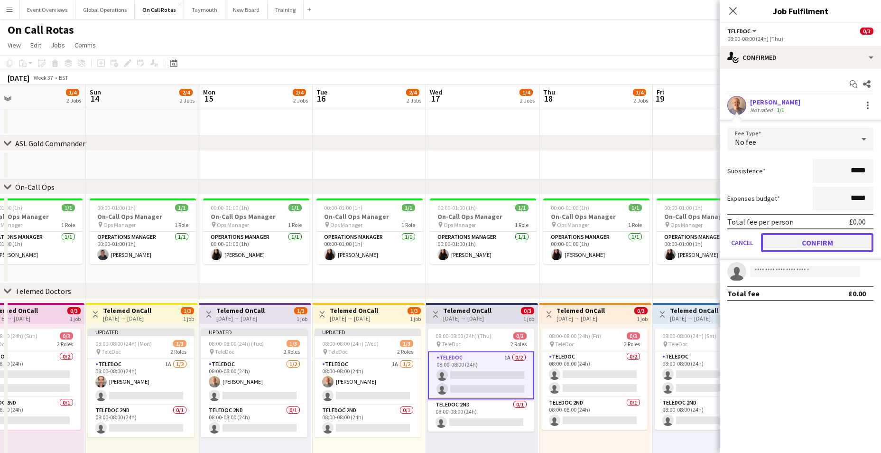
click at [791, 237] on button "Confirm" at bounding box center [817, 242] width 112 height 19
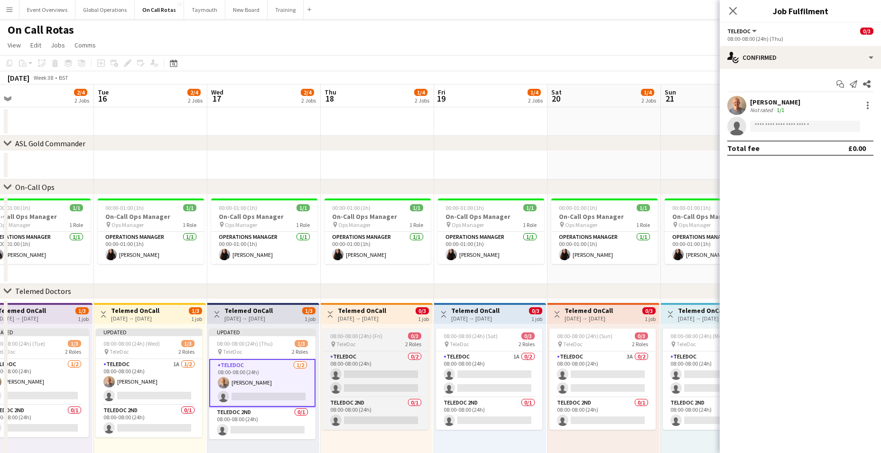
drag, startPoint x: 440, startPoint y: 326, endPoint x: 387, endPoint y: 337, distance: 54.2
click at [234, 304] on app-calendar-viewport "Fri 12 1/4 2 Jobs Sat 13 1/4 2 Jobs Sun 14 2/4 2 Jobs Mon 15 2/4 2 Jobs Tue 16 …" at bounding box center [440, 278] width 881 height 388
click at [360, 376] on app-card-role "TeleDoc 0/2 08:00-08:00 (24h) single-neutral-actions single-neutral-actions" at bounding box center [377, 374] width 106 height 46
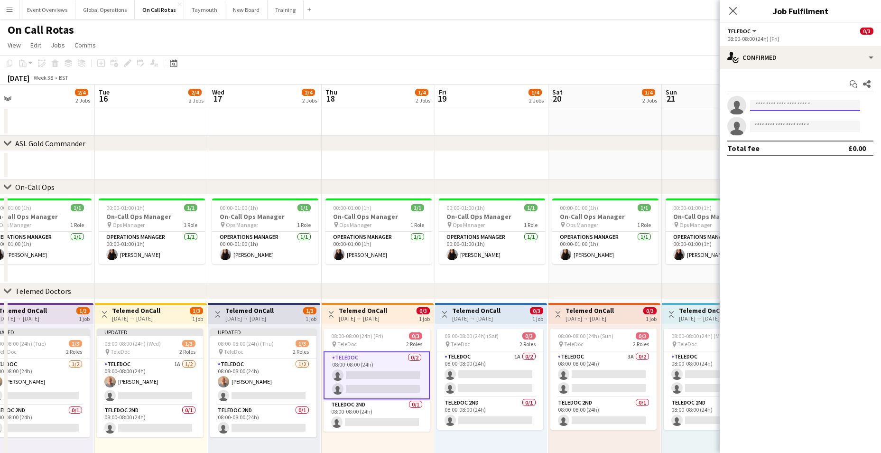
click at [770, 103] on input at bounding box center [805, 105] width 110 height 11
type input "****"
click at [777, 123] on span "[EMAIL_ADDRESS][DOMAIN_NAME]" at bounding box center [805, 127] width 95 height 8
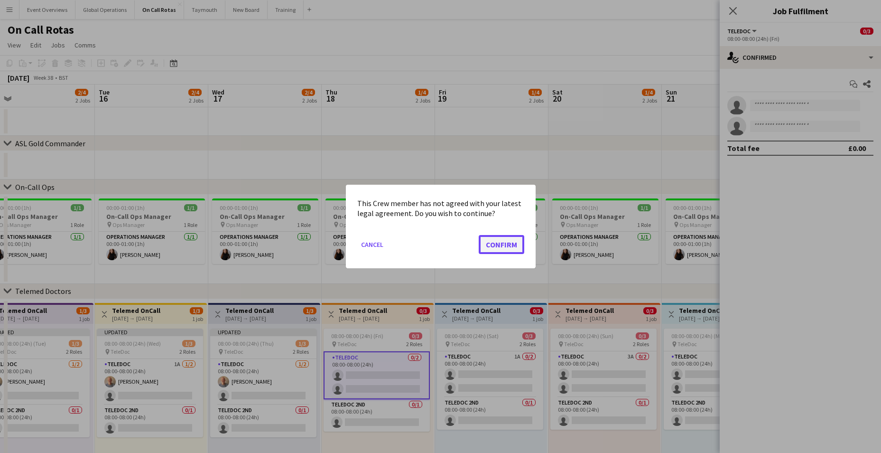
click at [497, 241] on button "Confirm" at bounding box center [502, 244] width 46 height 19
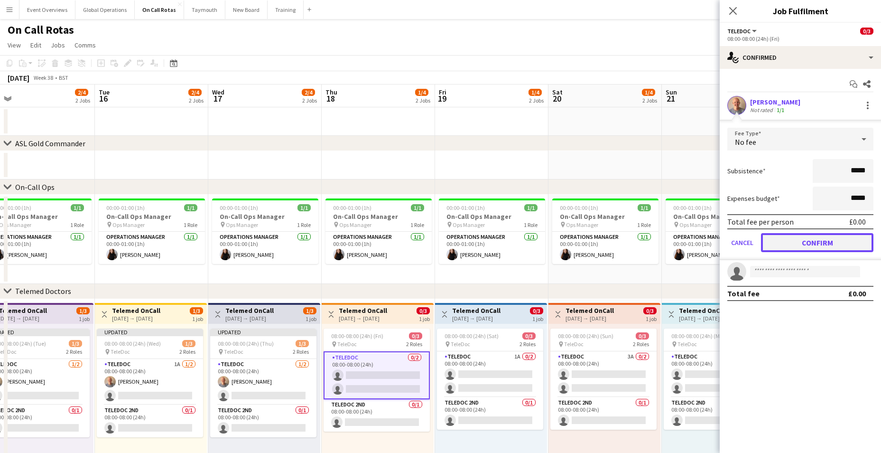
click at [793, 235] on button "Confirm" at bounding box center [817, 242] width 112 height 19
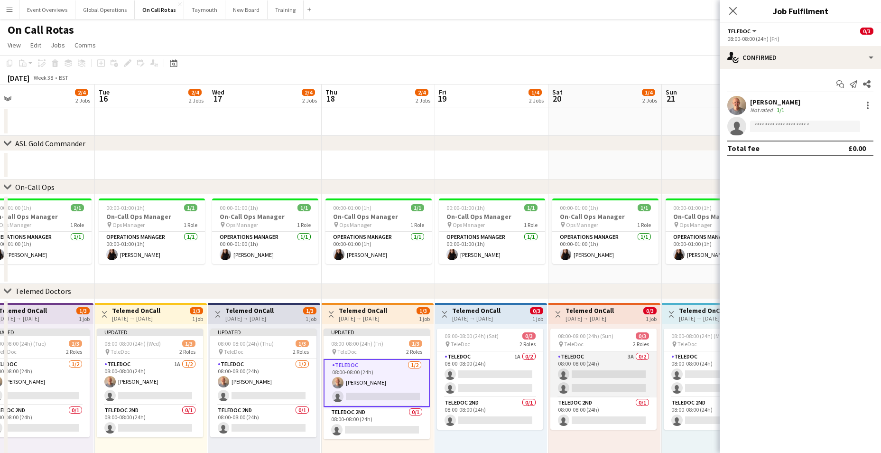
click at [596, 372] on app-card-role "TeleDoc 3A 0/2 08:00-08:00 (24h) single-neutral-actions single-neutral-actions" at bounding box center [604, 374] width 106 height 46
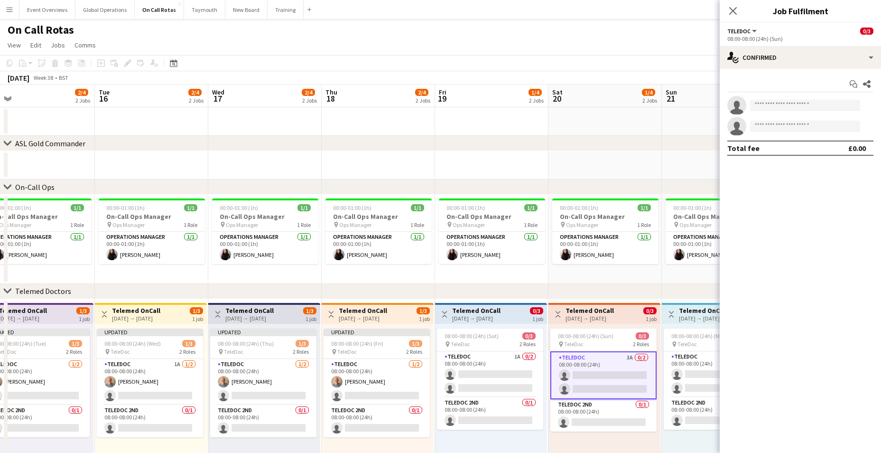
click at [596, 372] on app-card-role "TeleDoc 3A 0/2 08:00-08:00 (24h) single-neutral-actions single-neutral-actions" at bounding box center [604, 375] width 106 height 48
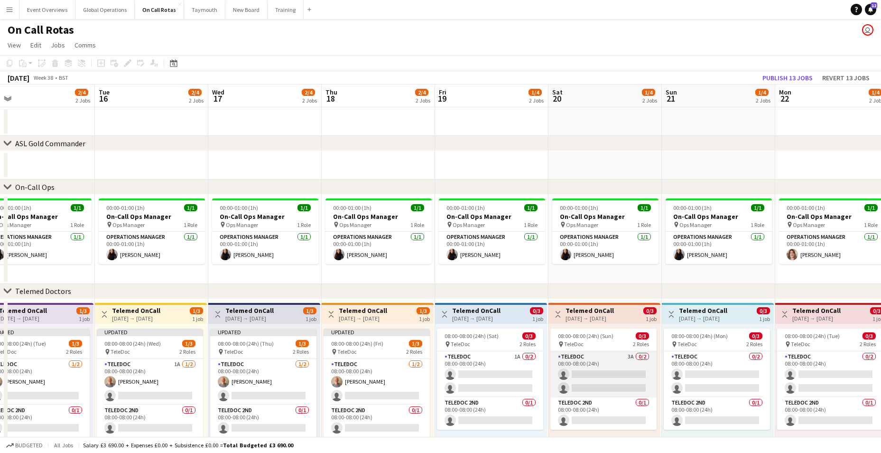
click at [575, 370] on app-card-role "TeleDoc 3A 0/2 08:00-08:00 (24h) single-neutral-actions single-neutral-actions" at bounding box center [604, 374] width 106 height 46
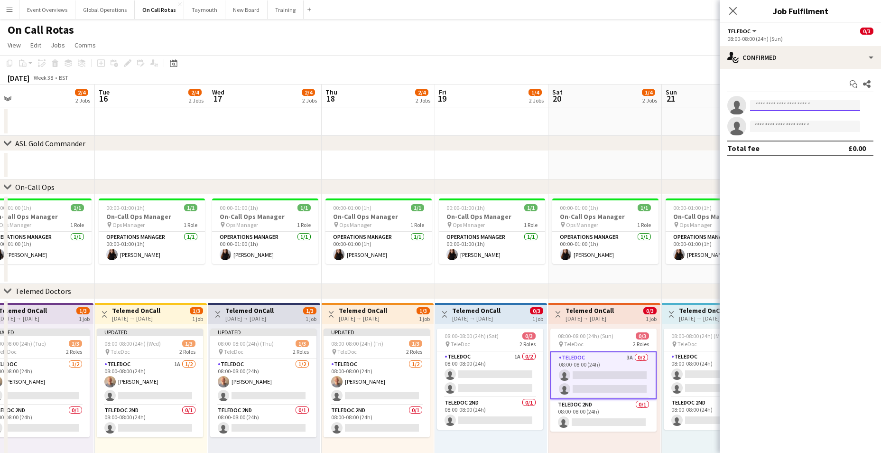
click at [774, 106] on input at bounding box center [805, 105] width 110 height 11
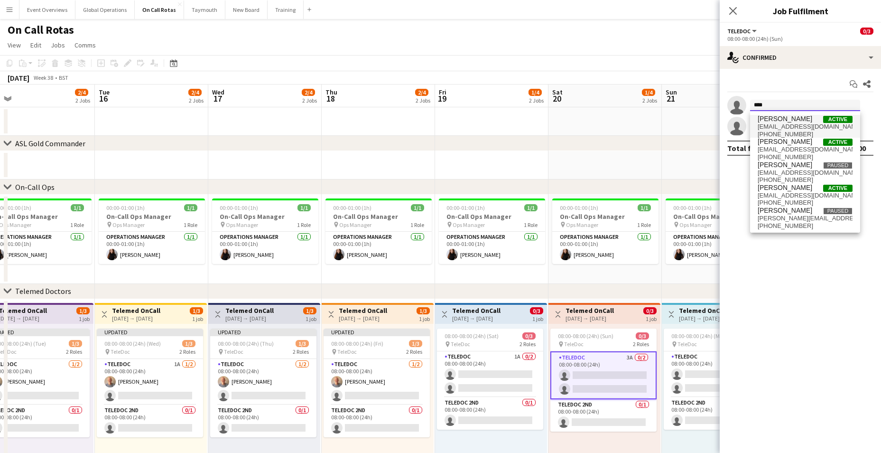
type input "****"
click at [780, 119] on span "[PERSON_NAME]" at bounding box center [785, 119] width 55 height 8
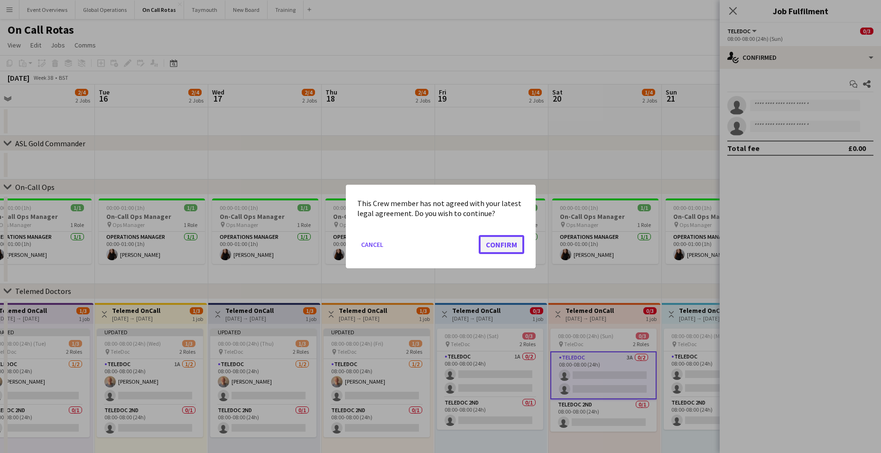
click at [505, 241] on button "Confirm" at bounding box center [502, 244] width 46 height 19
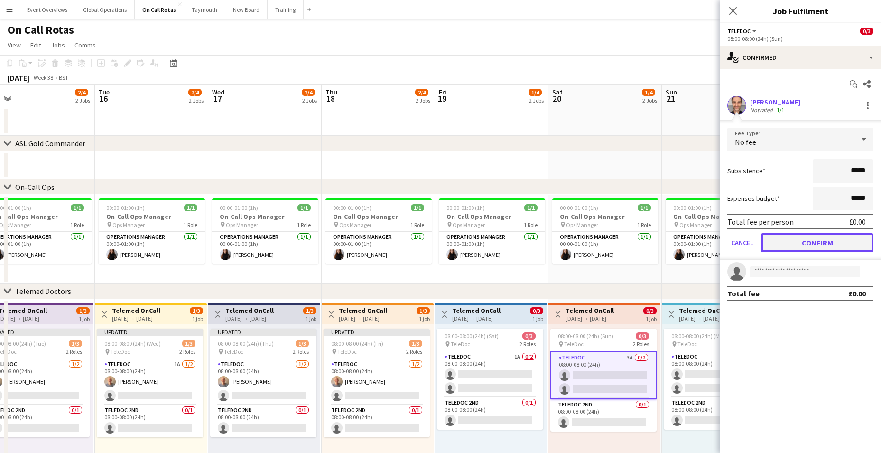
click at [830, 244] on button "Confirm" at bounding box center [817, 242] width 112 height 19
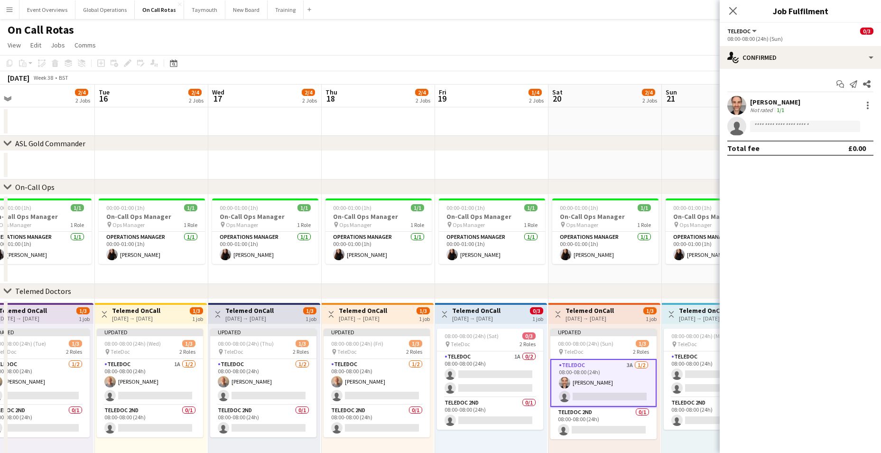
click at [475, 47] on app-page-menu "View Day view expanded Day view collapsed Month view Date picker Jump to [DATE]…" at bounding box center [440, 46] width 881 height 18
